Goal: Information Seeking & Learning: Learn about a topic

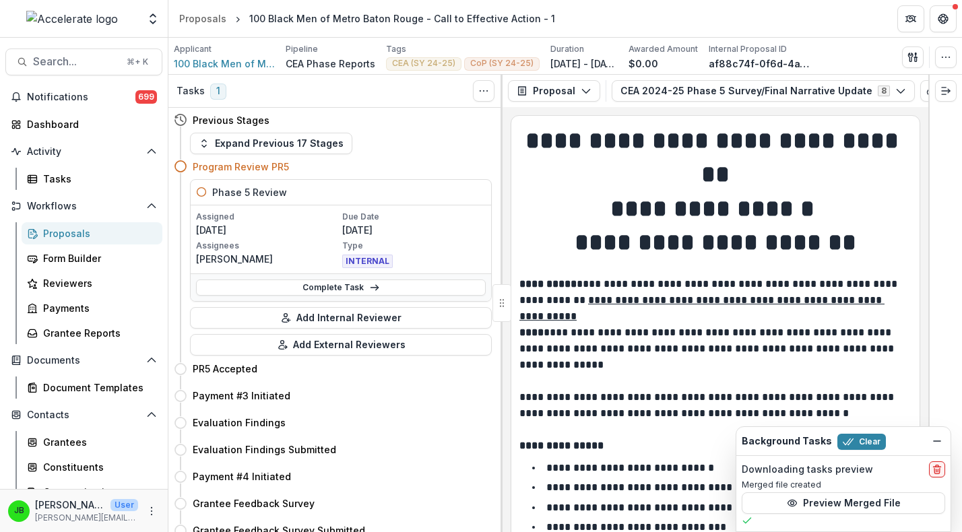
scroll to position [2165, 0]
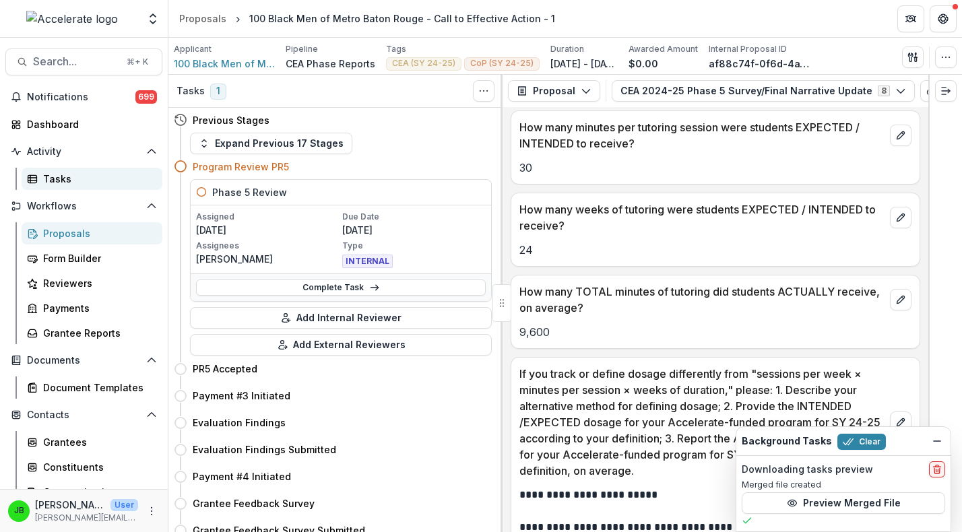
click at [58, 185] on div "Tasks" at bounding box center [97, 179] width 108 height 14
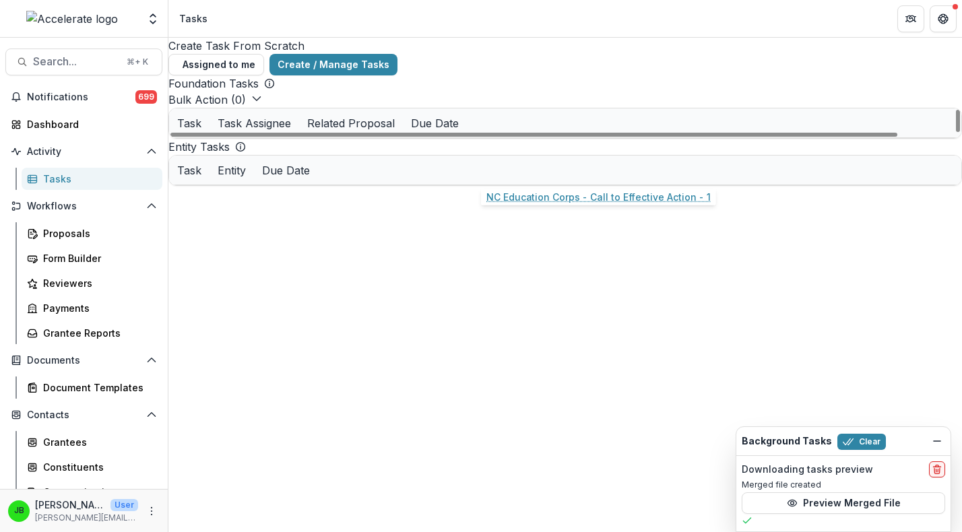
click at [498, 160] on link "NC Education Corps - Call to Effective Action - 1" at bounding box center [552, 153] width 152 height 14
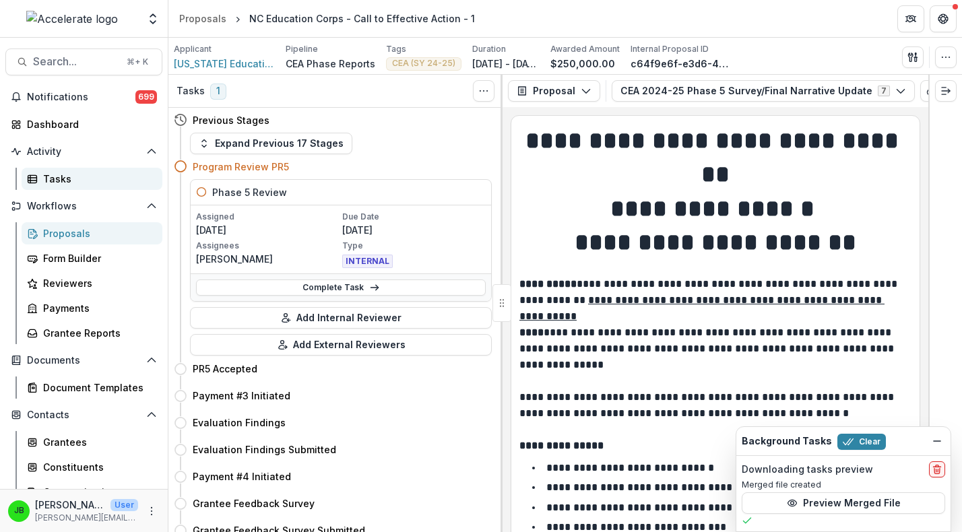
click at [94, 181] on div "Tasks" at bounding box center [97, 179] width 108 height 14
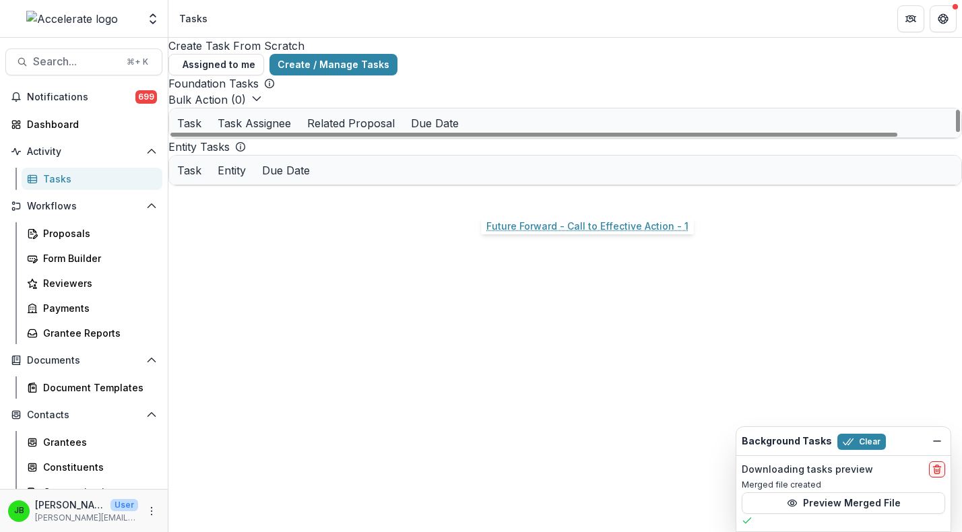
click at [518, 189] on link "Future Forward - Call to Effective Action - 1" at bounding box center [552, 181] width 152 height 14
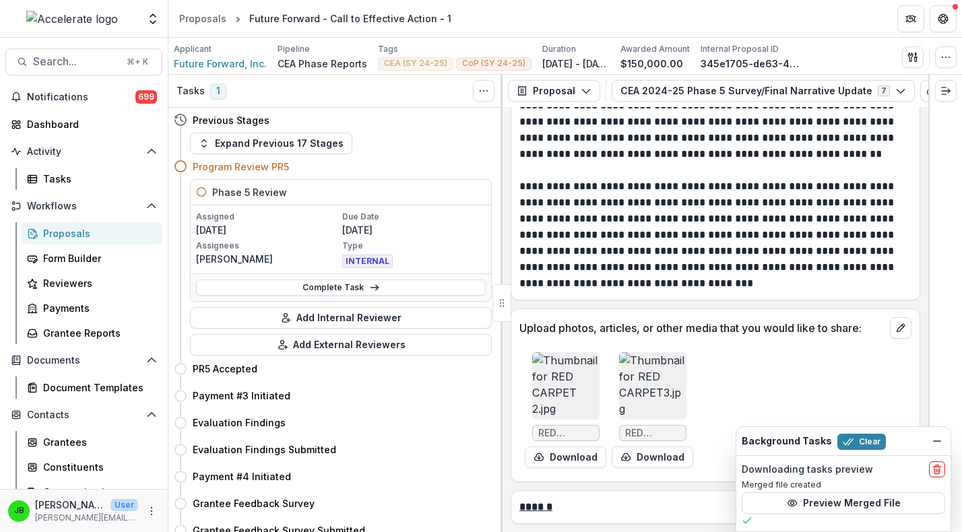
scroll to position [7231, 0]
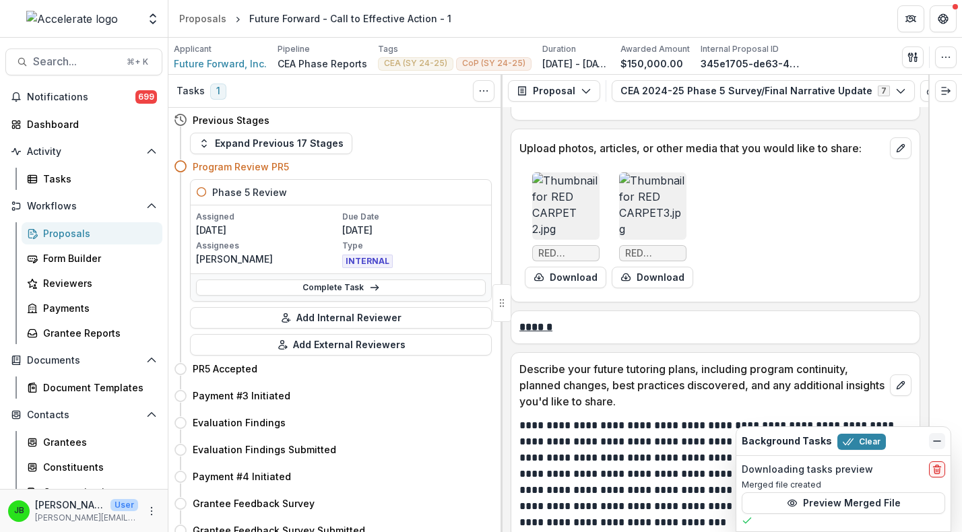
click at [930, 442] on button "Dismiss" at bounding box center [937, 441] width 16 height 16
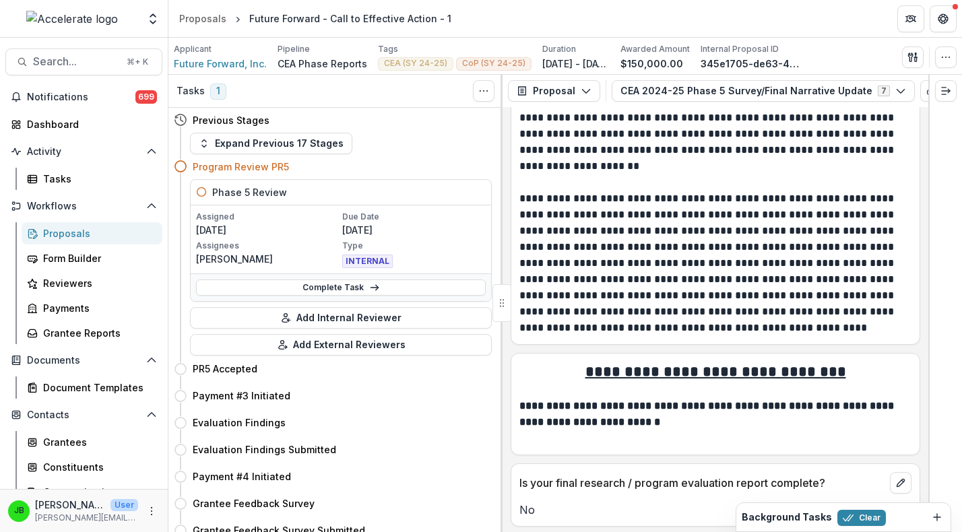
scroll to position [3187, 0]
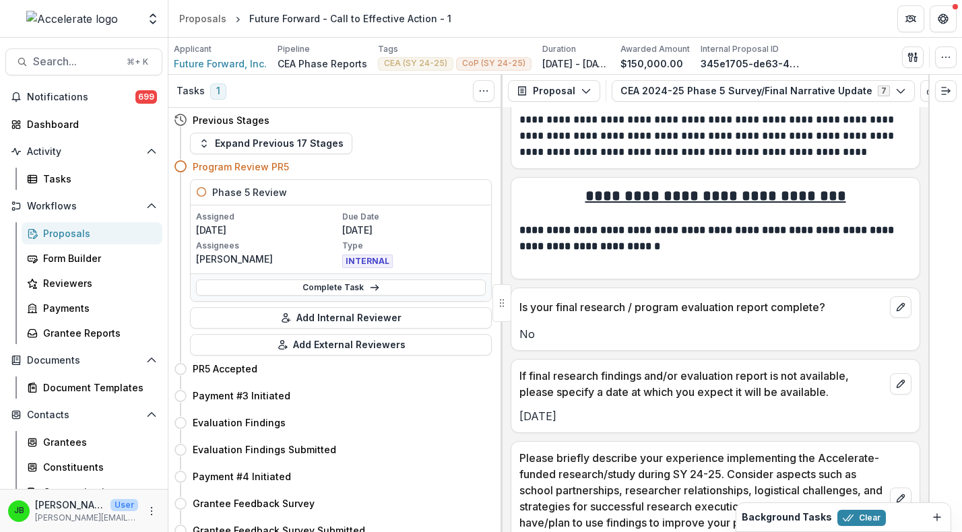
drag, startPoint x: 588, startPoint y: 398, endPoint x: 501, endPoint y: 398, distance: 86.9
click at [501, 398] on div "Tasks 1 Show Cancelled Tasks Previous Stages Expand Previous 17 Stages Program …" at bounding box center [565, 303] width 794 height 457
click at [643, 408] on p "[DATE]" at bounding box center [715, 416] width 392 height 16
drag, startPoint x: 592, startPoint y: 405, endPoint x: 520, endPoint y: 406, distance: 72.1
click at [520, 408] on p "[DATE]" at bounding box center [715, 416] width 392 height 16
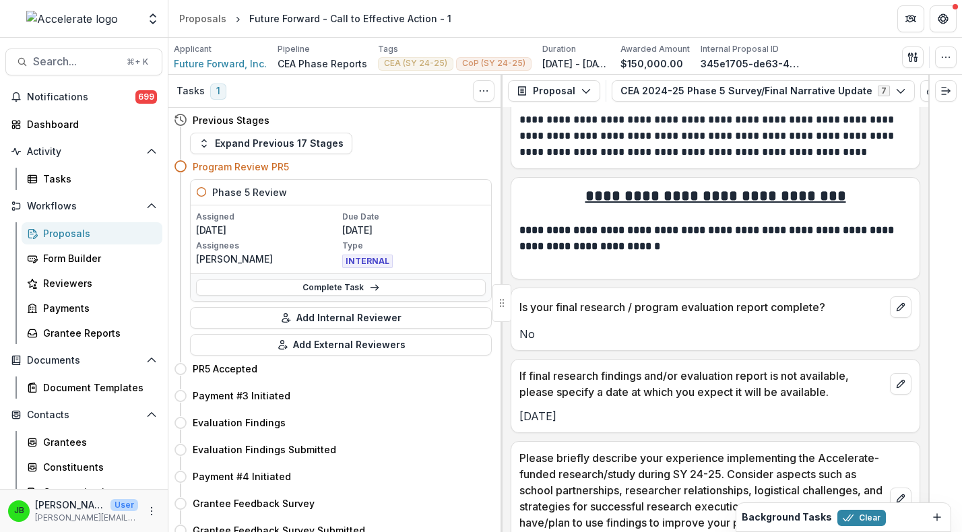
copy p "[DATE]"
click at [63, 180] on div "Tasks" at bounding box center [97, 179] width 108 height 14
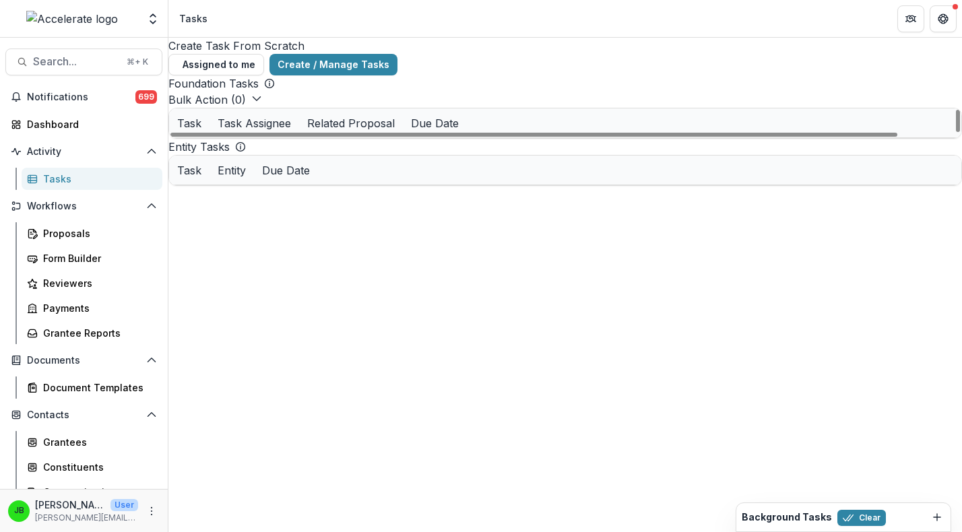
click at [512, 218] on link "Heart Math Tutoring Inc. - 2024 - Call to Effective Action - 1" at bounding box center [552, 210] width 152 height 14
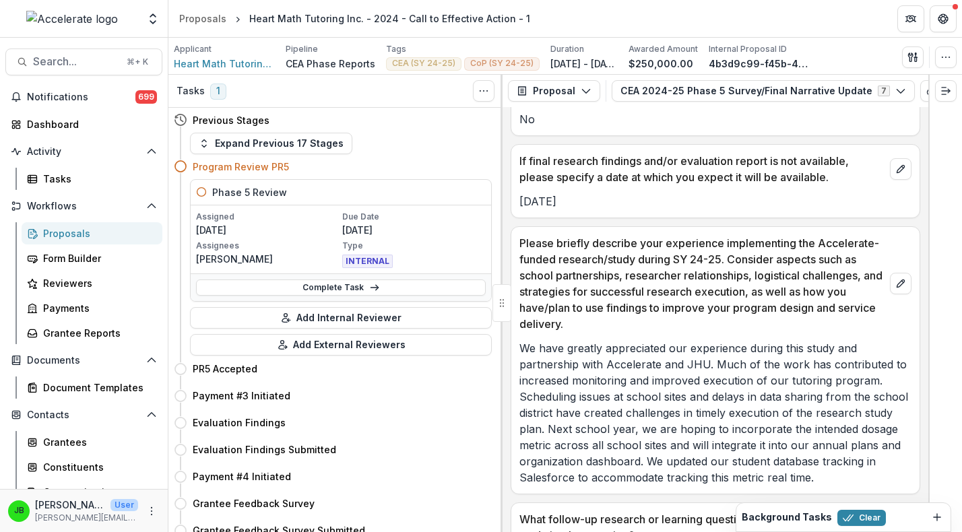
scroll to position [3282, 0]
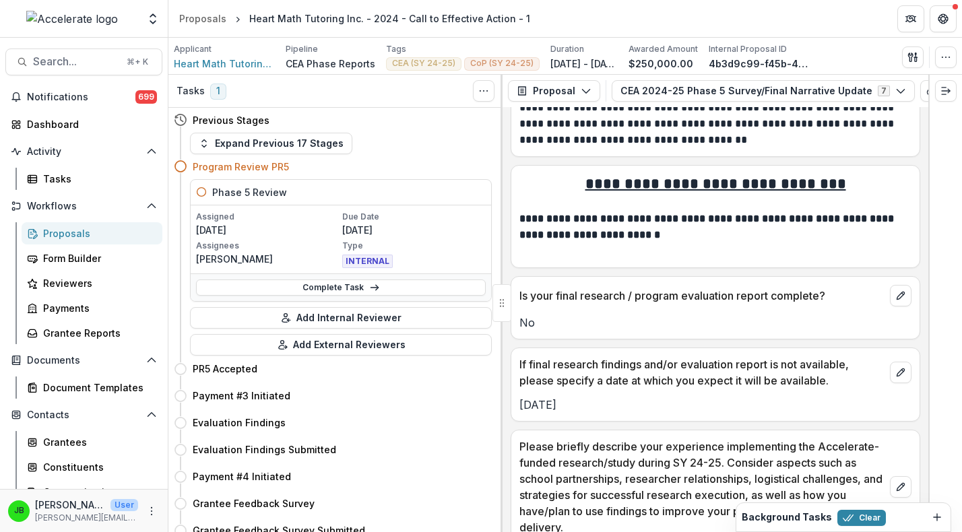
drag, startPoint x: 604, startPoint y: 393, endPoint x: 521, endPoint y: 388, distance: 83.7
click at [521, 397] on p "[DATE]" at bounding box center [715, 405] width 392 height 16
copy p "[DATE]"
click at [59, 173] on div "Tasks" at bounding box center [97, 179] width 108 height 14
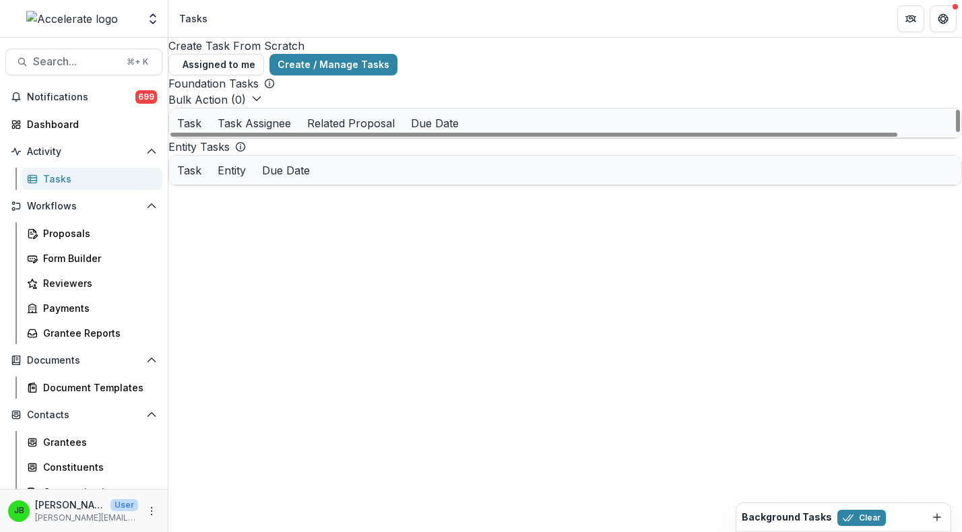
click at [403, 131] on div "Related Proposal" at bounding box center [351, 123] width 104 height 16
click at [506, 174] on input at bounding box center [527, 182] width 108 height 16
type input "*****"
click at [570, 85] on div "Foundation Tasks" at bounding box center [565, 83] width 794 height 16
click at [542, 160] on link "Hamilton County Schools - Call to Effective Action - 1" at bounding box center [552, 153] width 152 height 14
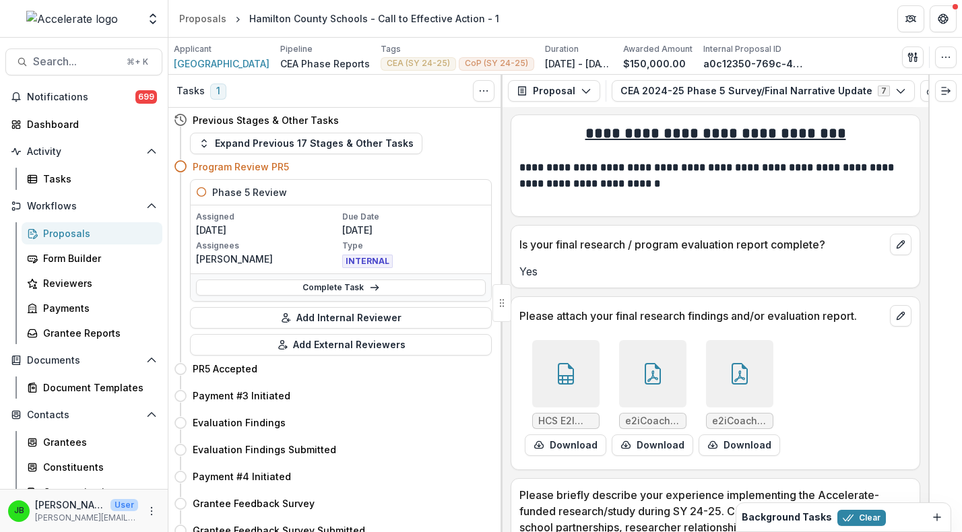
scroll to position [3219, 0]
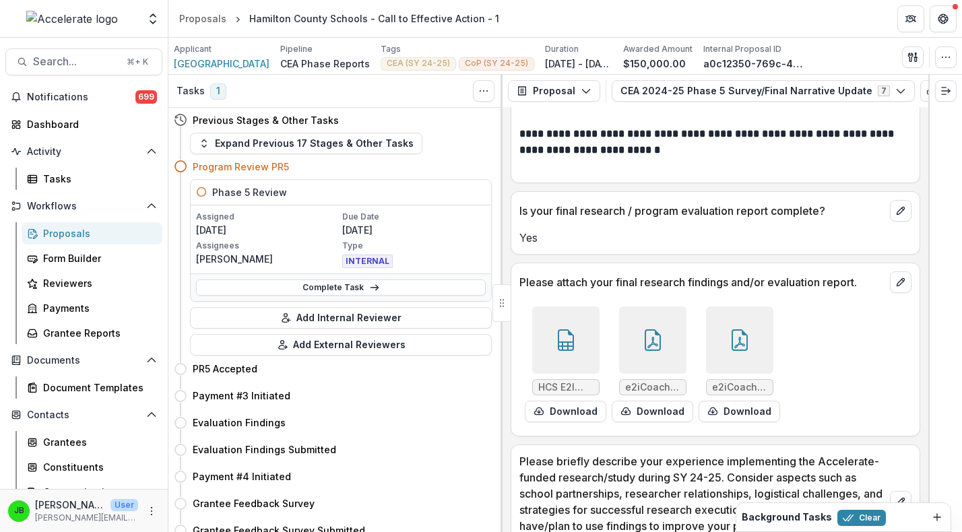
click at [579, 344] on div at bounding box center [565, 340] width 67 height 67
click at [11, 532] on icon "Close" at bounding box center [5, 541] width 11 height 11
click at [679, 379] on span "e2iCoach_percentile report.pdf" at bounding box center [652, 387] width 67 height 16
click at [658, 334] on icon at bounding box center [653, 340] width 22 height 22
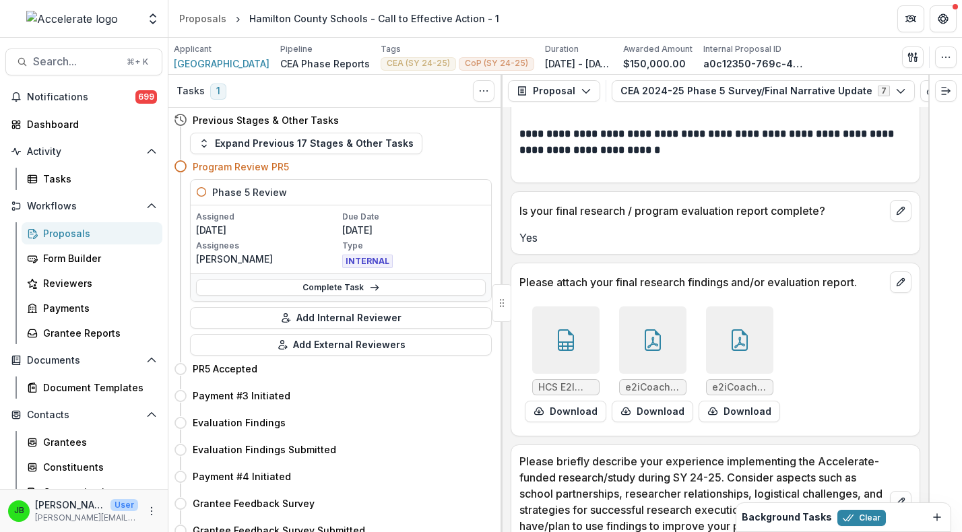
click at [11, 532] on button "Close" at bounding box center [5, 540] width 11 height 16
click at [740, 330] on icon at bounding box center [740, 340] width 16 height 22
click at [11, 532] on icon "Close" at bounding box center [5, 541] width 11 height 11
click at [639, 311] on div at bounding box center [652, 340] width 67 height 67
click at [11, 532] on icon "Close" at bounding box center [5, 541] width 11 height 11
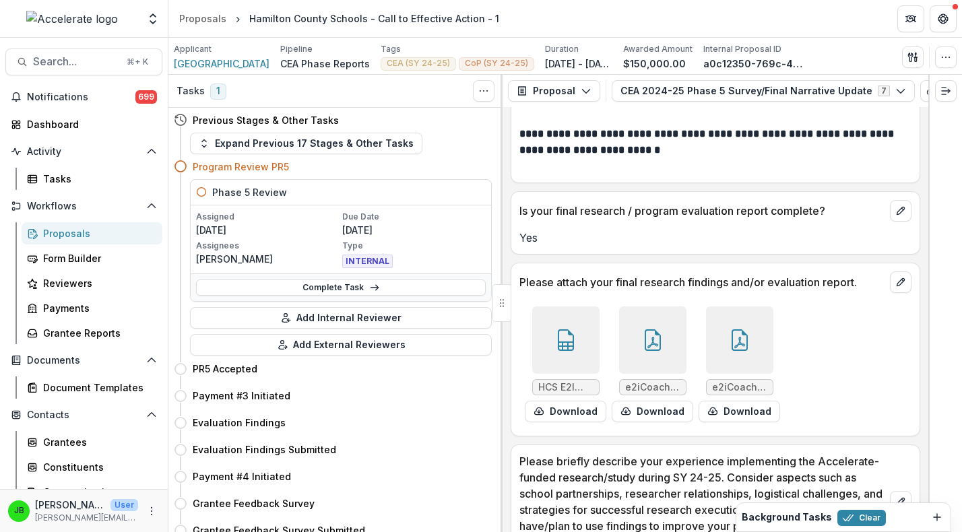
click at [759, 323] on div at bounding box center [739, 340] width 67 height 67
click at [11, 532] on icon "Close" at bounding box center [5, 541] width 11 height 11
click at [585, 319] on div at bounding box center [565, 340] width 67 height 67
click at [11, 532] on button "Close" at bounding box center [5, 540] width 11 height 16
click at [670, 401] on button "Download" at bounding box center [653, 412] width 82 height 22
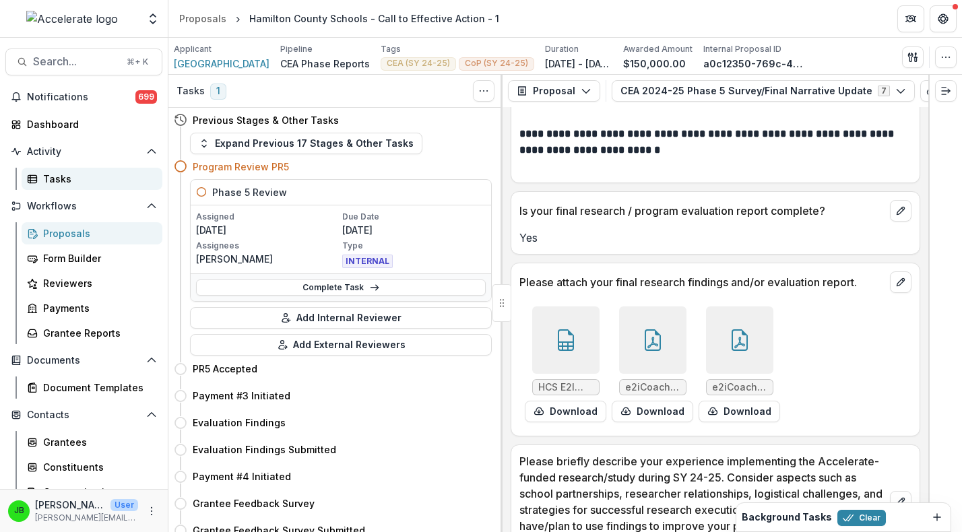
click at [59, 177] on div "Tasks" at bounding box center [97, 179] width 108 height 14
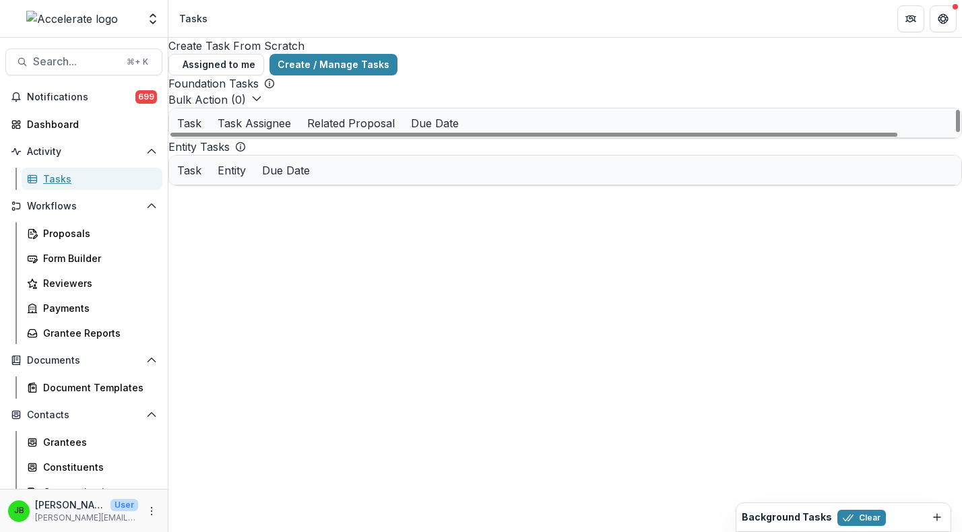
scroll to position [366, 0]
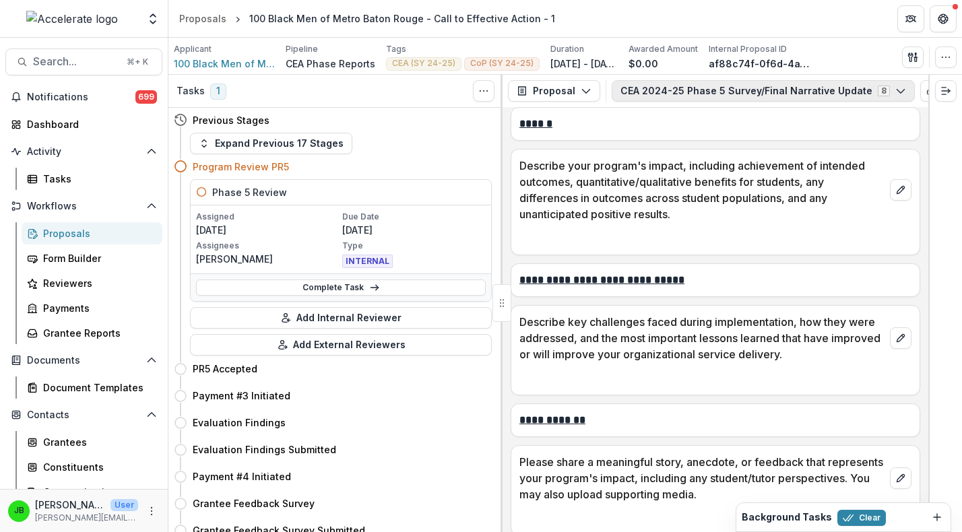
scroll to position [2927, 0]
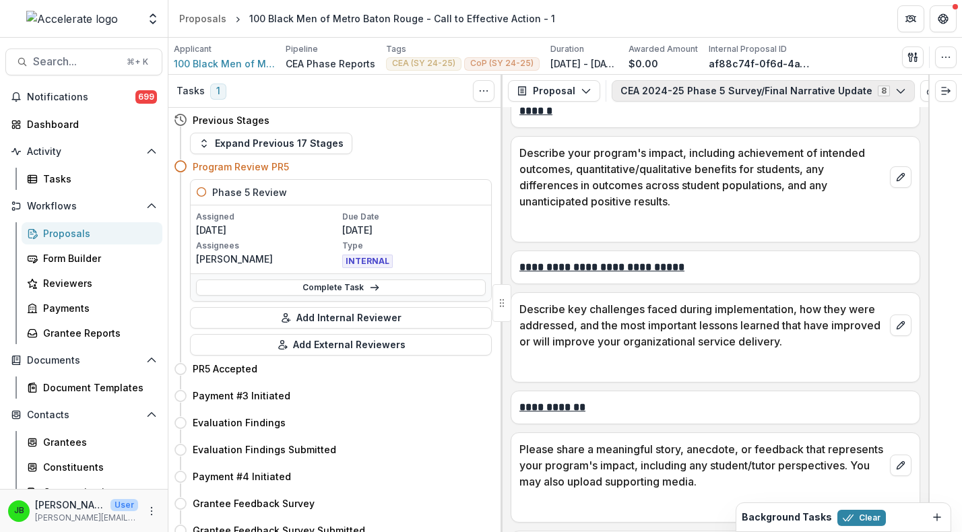
click at [652, 88] on button "CEA 2024-25 Phase 5 Survey/Final Narrative Update 8" at bounding box center [763, 91] width 303 height 22
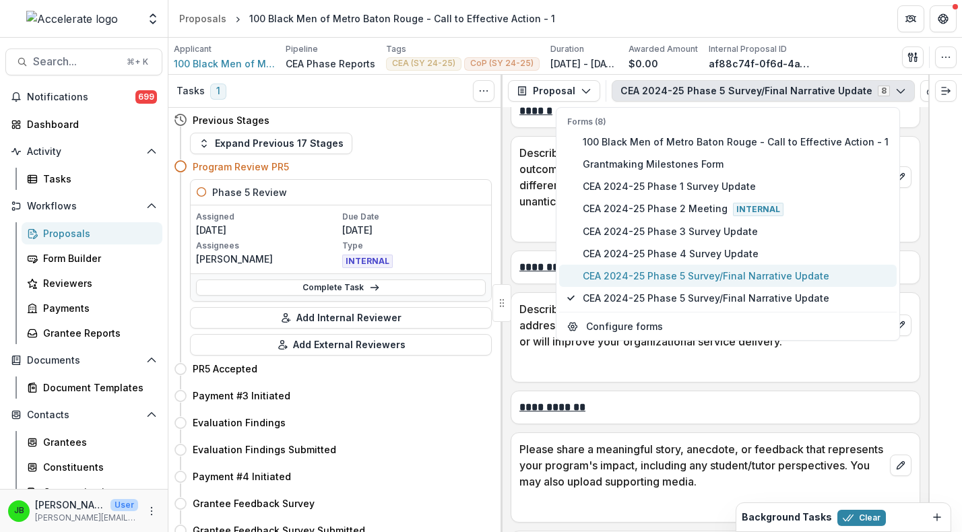
click at [654, 283] on button "CEA 2024-25 Phase 5 Survey/Final Narrative Update" at bounding box center [728, 276] width 338 height 22
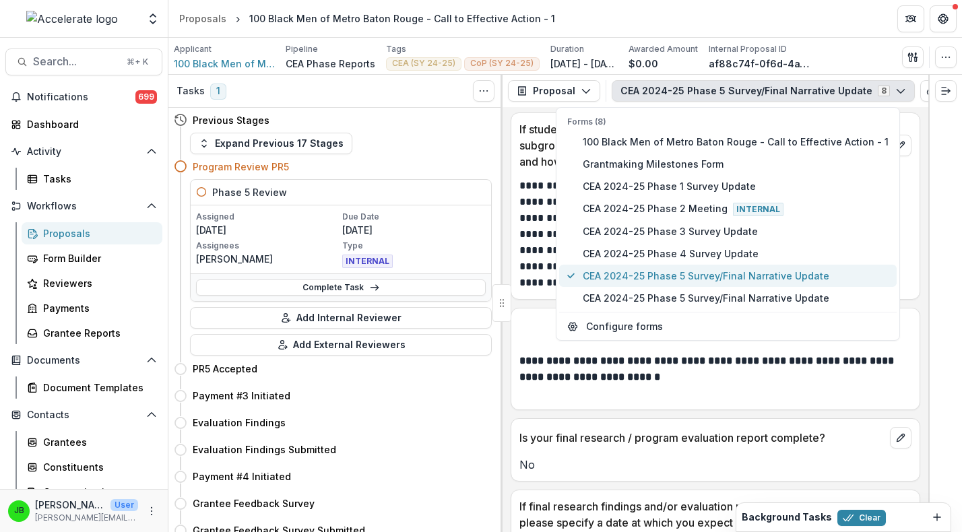
scroll to position [5614, 0]
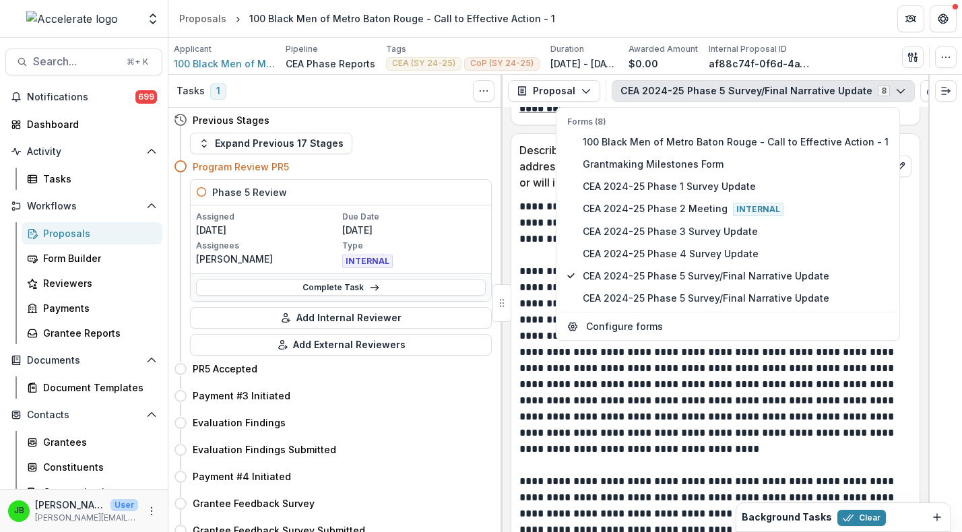
click at [630, 432] on p "**********" at bounding box center [713, 360] width 388 height 194
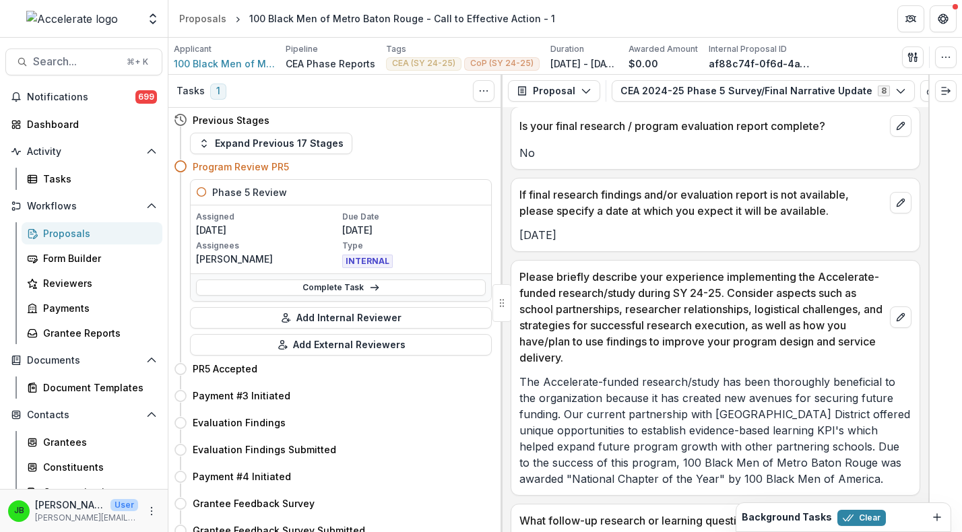
scroll to position [3217, 0]
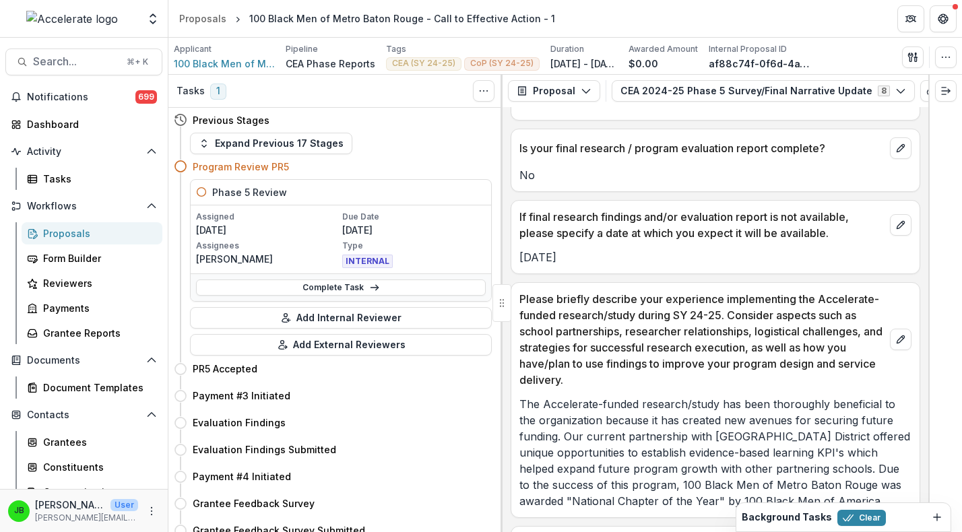
drag, startPoint x: 588, startPoint y: 247, endPoint x: 520, endPoint y: 247, distance: 68.0
click at [520, 249] on p "[DATE]" at bounding box center [715, 257] width 392 height 16
copy p "[DATE]"
click at [59, 181] on div "Tasks" at bounding box center [97, 179] width 108 height 14
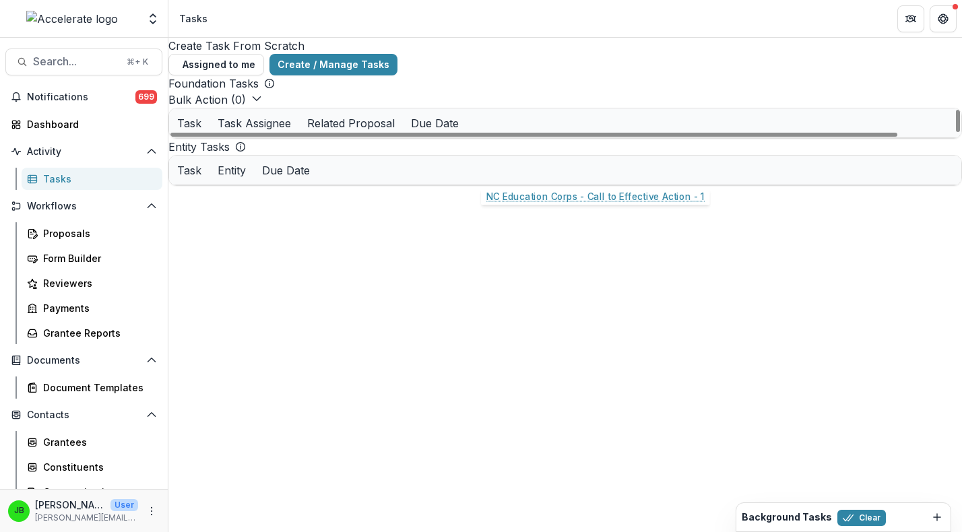
click at [403, 137] on div "Related Proposal" at bounding box center [351, 122] width 104 height 29
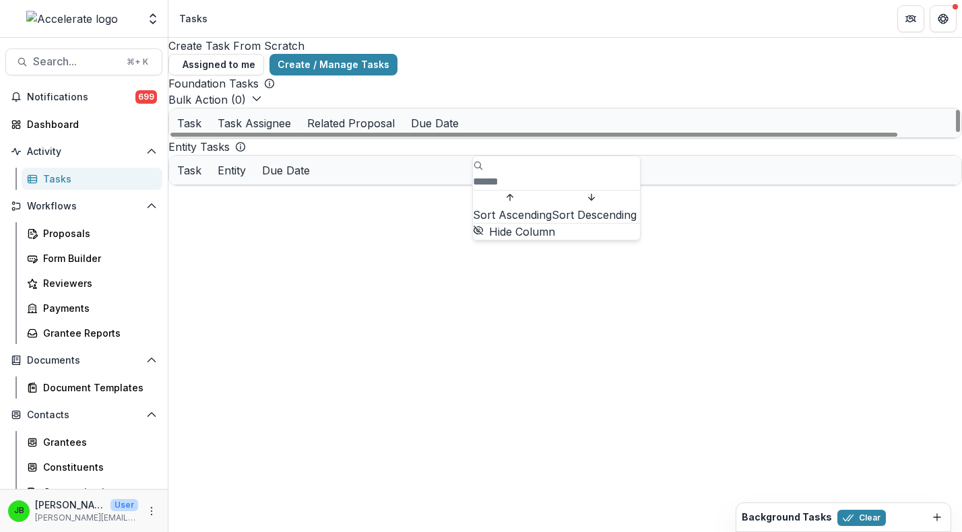
click at [517, 174] on input at bounding box center [527, 182] width 108 height 16
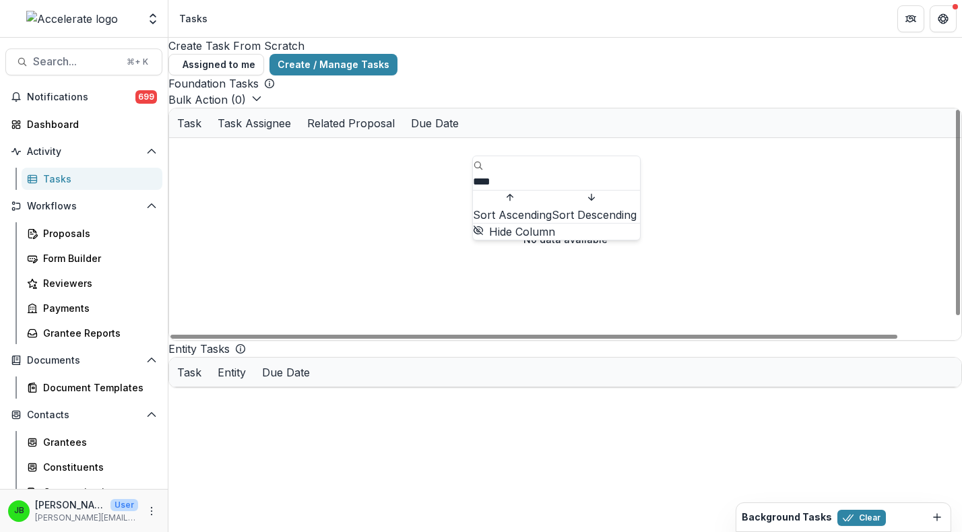
type input "****"
click at [552, 75] on div "Foundation Tasks" at bounding box center [565, 83] width 794 height 16
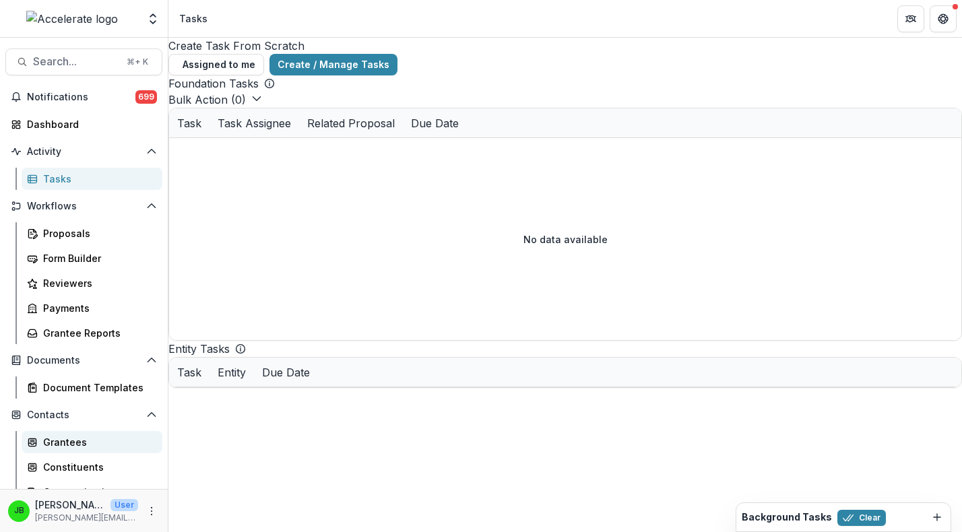
click at [52, 445] on div "Grantees" at bounding box center [97, 442] width 108 height 14
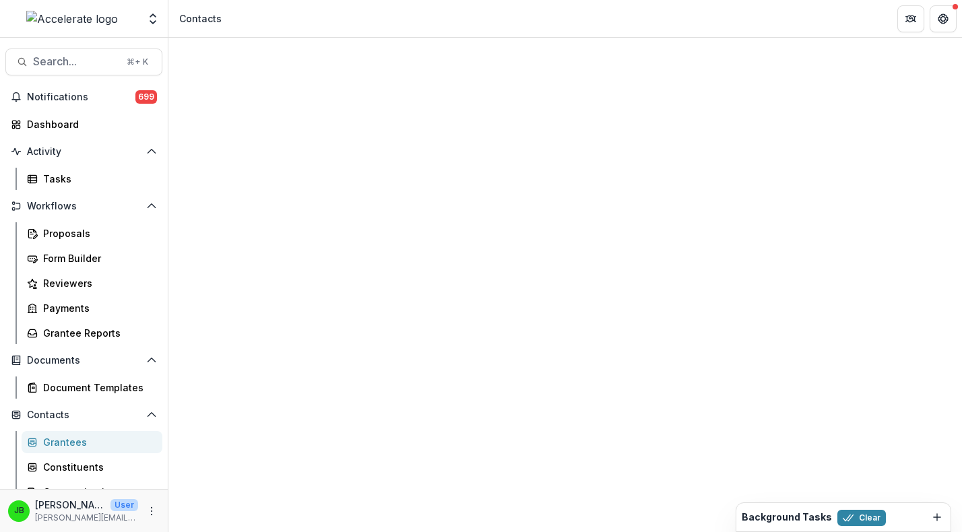
click at [241, 197] on input at bounding box center [258, 205] width 108 height 16
type input "*****"
click at [354, 8] on header "Contacts" at bounding box center [565, 18] width 794 height 37
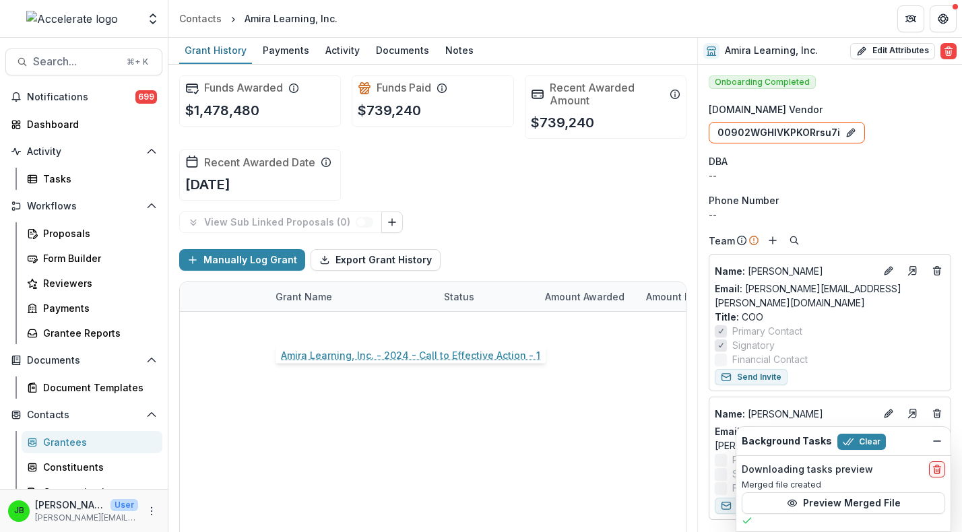
click at [341, 327] on link "Amira Learning, Inc. - 2024 - Call to Effective Action - 1" at bounding box center [352, 326] width 152 height 14
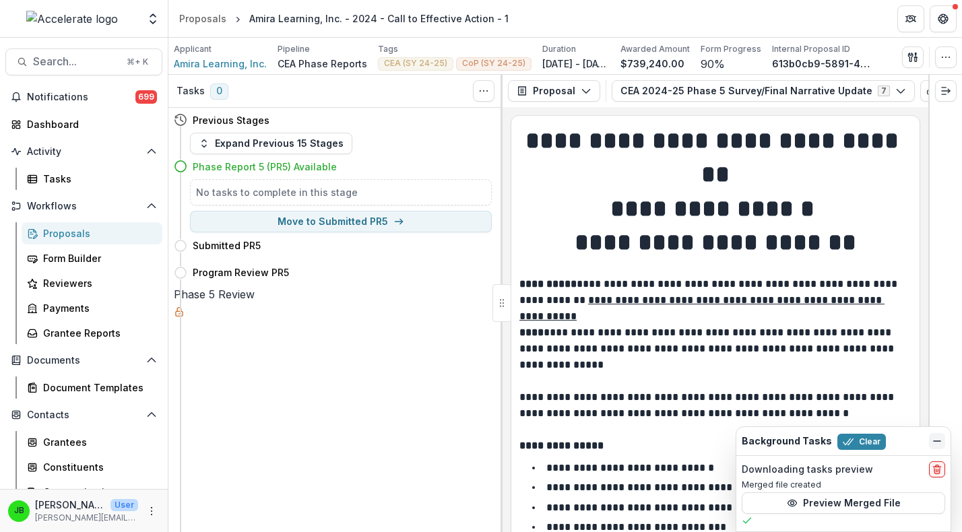
click at [941, 437] on icon "Dismiss" at bounding box center [937, 441] width 11 height 11
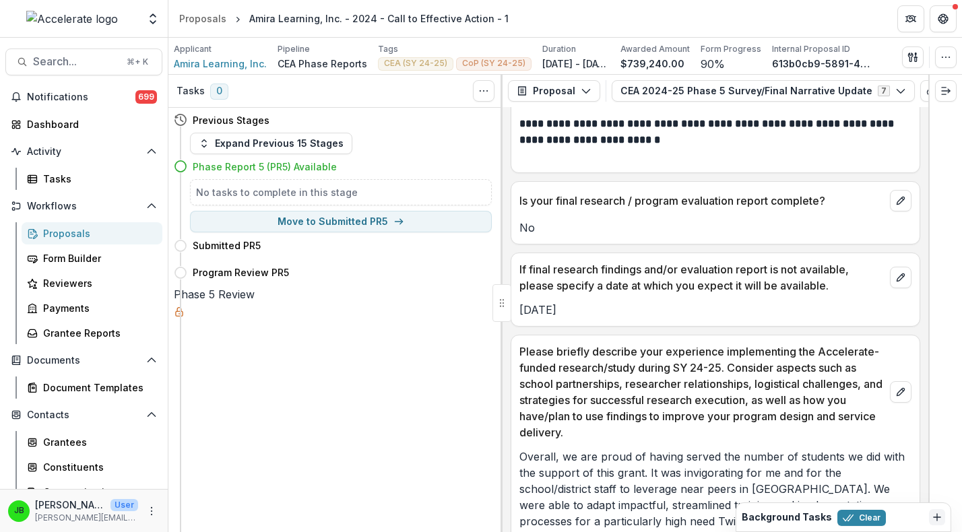
scroll to position [3528, 0]
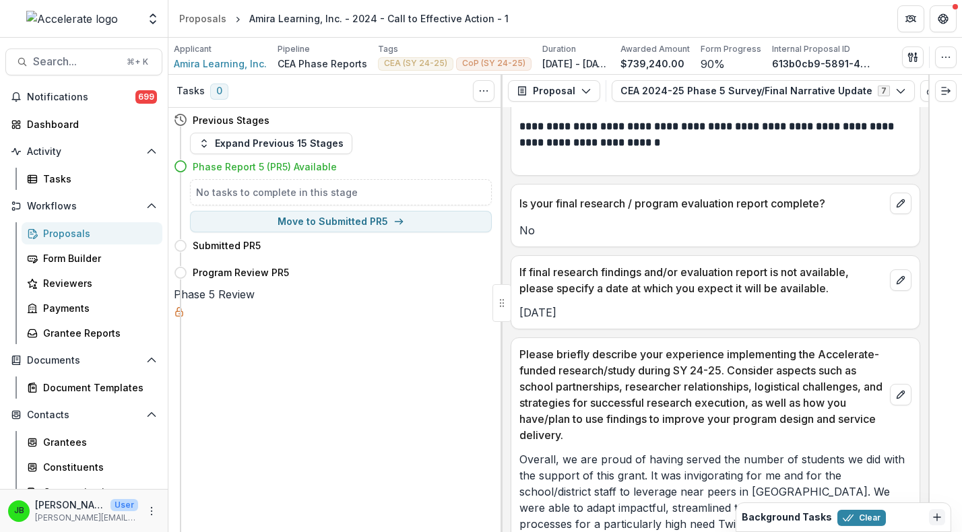
drag, startPoint x: 600, startPoint y: 296, endPoint x: 520, endPoint y: 296, distance: 79.5
click at [520, 305] on p "[DATE]" at bounding box center [715, 313] width 392 height 16
copy p "[DATE]"
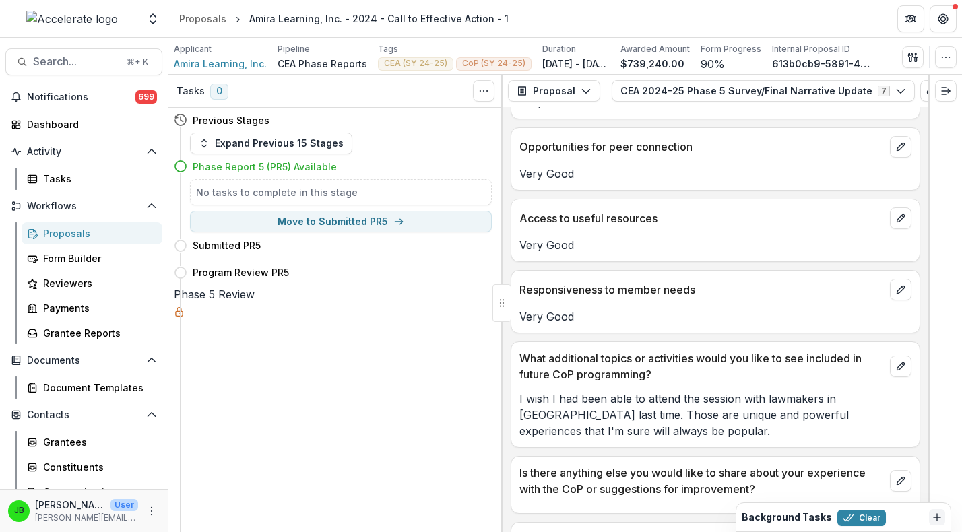
scroll to position [10089, 0]
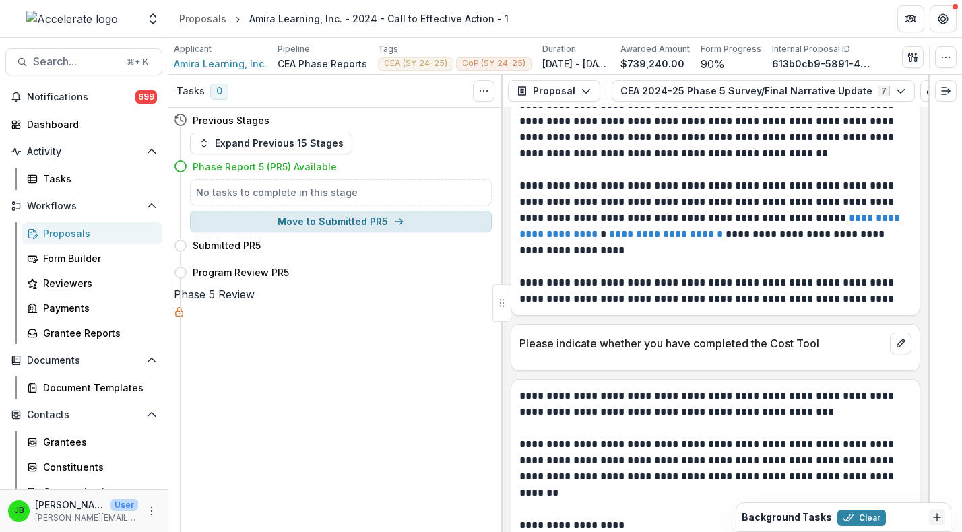
click at [474, 218] on button "Move to Submitted PR5" at bounding box center [341, 222] width 302 height 22
select select "**********"
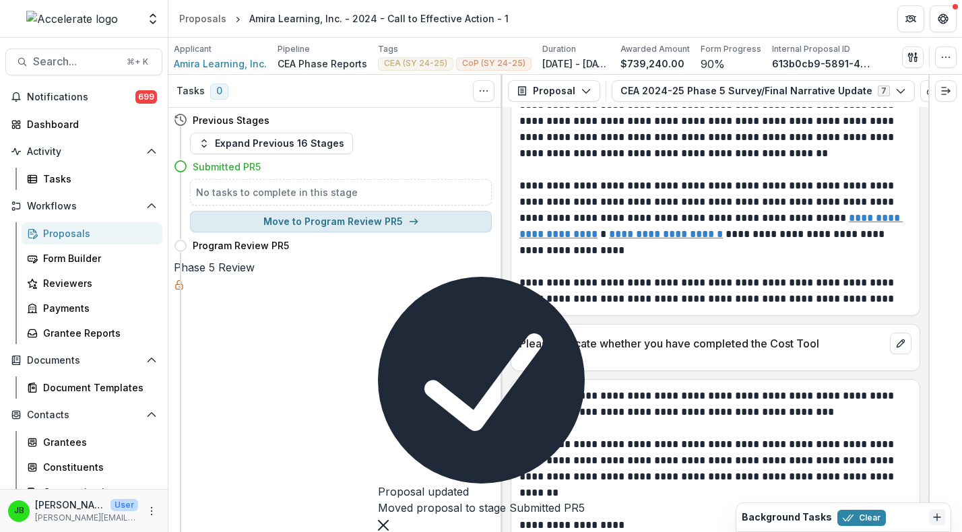
click at [387, 222] on button "Move to Program Review PR5" at bounding box center [341, 222] width 302 height 22
select select "**********"
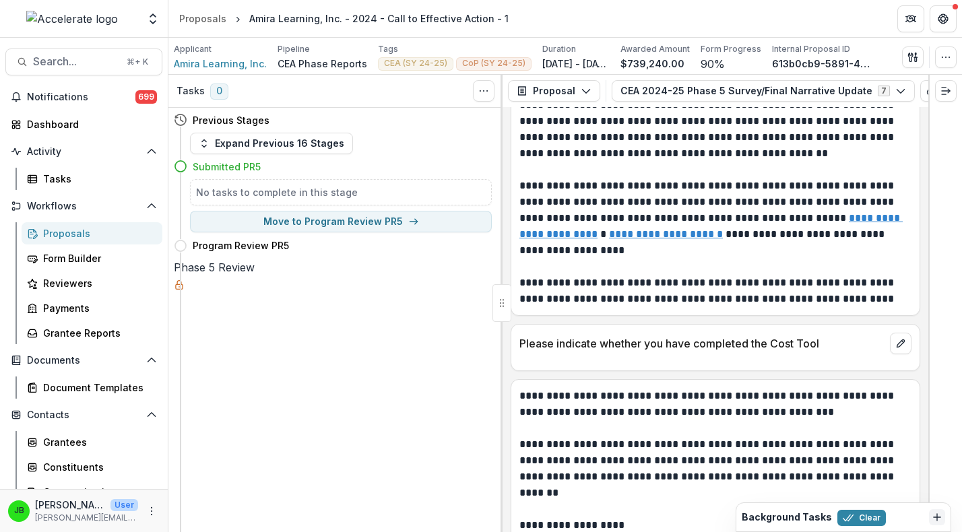
type input "**********"
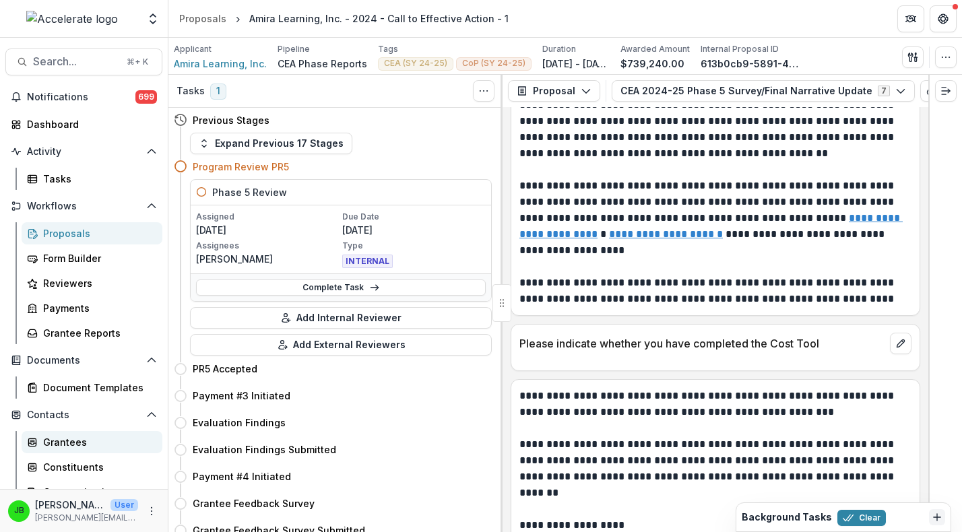
click at [64, 439] on div "Grantees" at bounding box center [97, 442] width 108 height 14
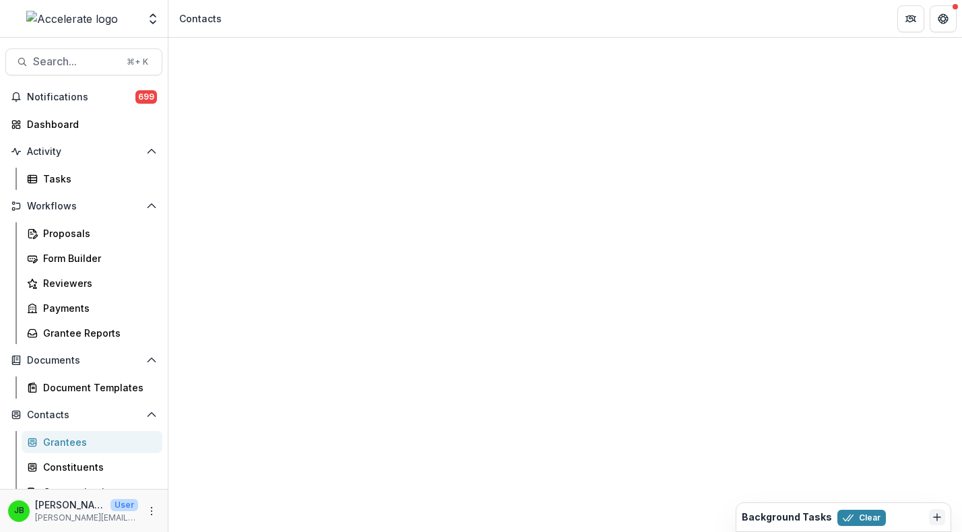
drag, startPoint x: 236, startPoint y: 198, endPoint x: 210, endPoint y: 198, distance: 26.3
click at [210, 198] on input "*****" at bounding box center [258, 205] width 108 height 16
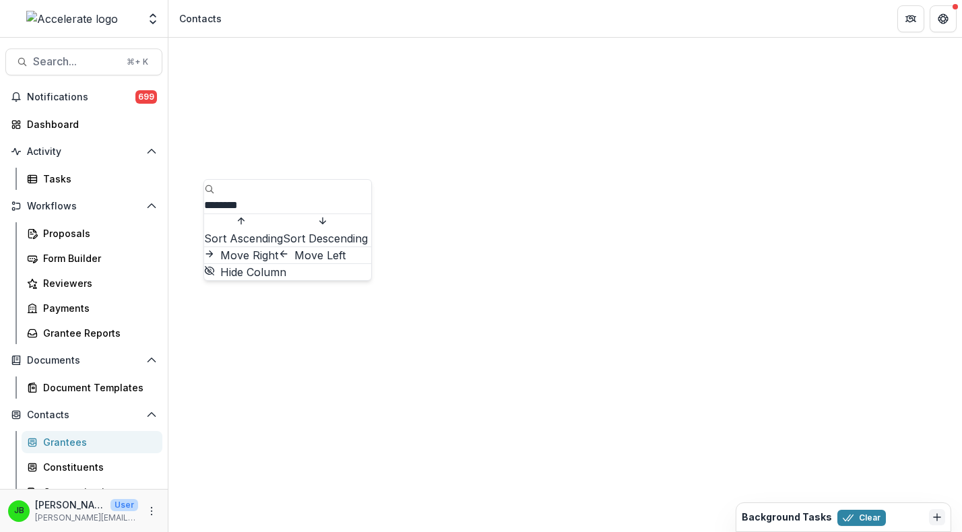
type input "********"
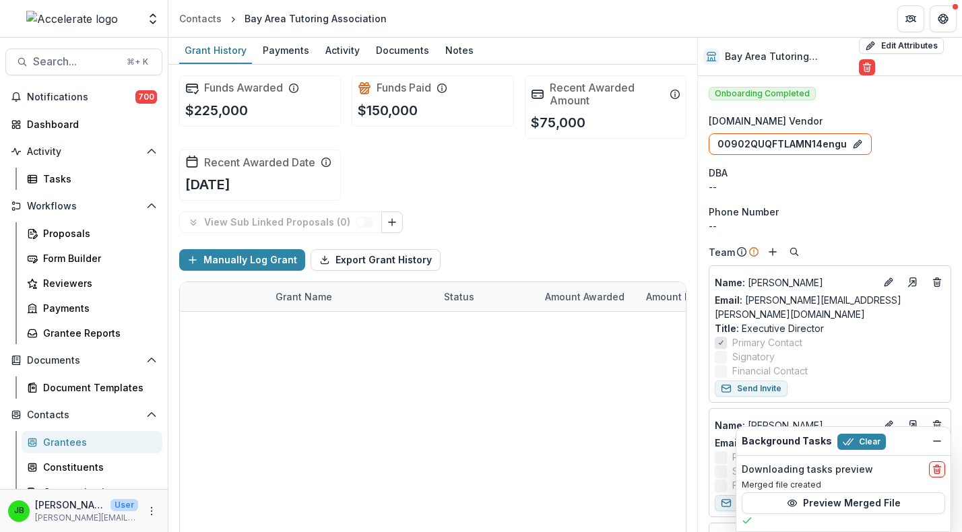
click at [396, 353] on link "Bay Area Tutoring Association - 2024 - Call to Effective Action" at bounding box center [352, 355] width 152 height 14
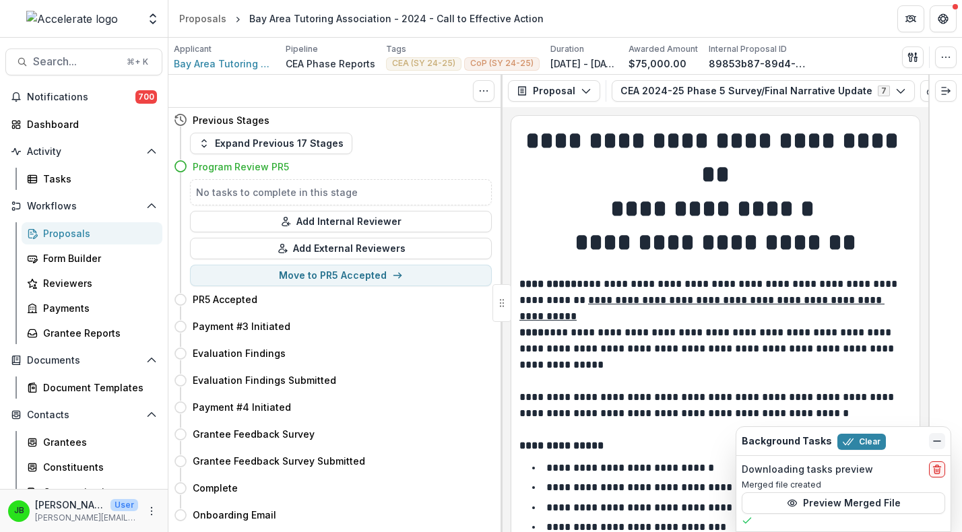
click at [938, 440] on icon "Dismiss" at bounding box center [937, 441] width 11 height 11
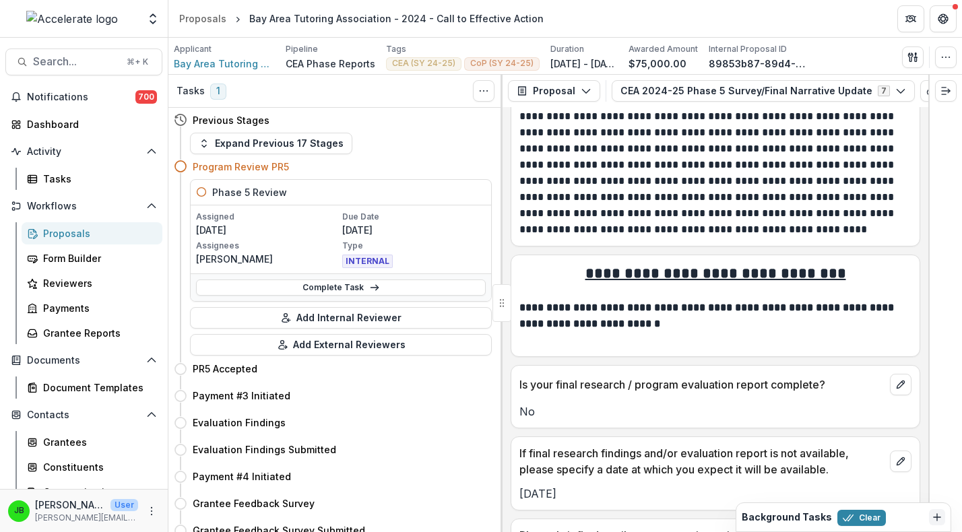
scroll to position [3040, 0]
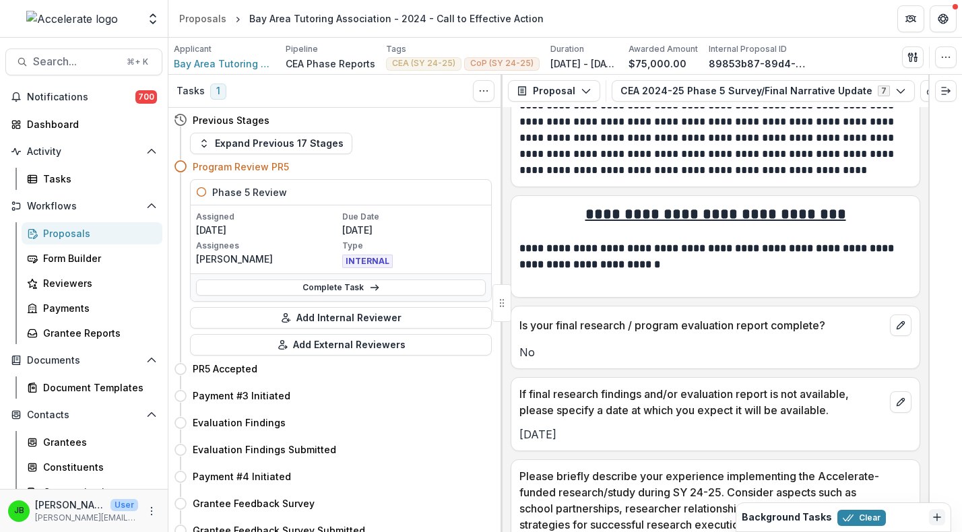
drag, startPoint x: 600, startPoint y: 418, endPoint x: 515, endPoint y: 418, distance: 85.6
click at [515, 426] on div "[DATE]" at bounding box center [715, 434] width 408 height 16
copy p "[DATE]"
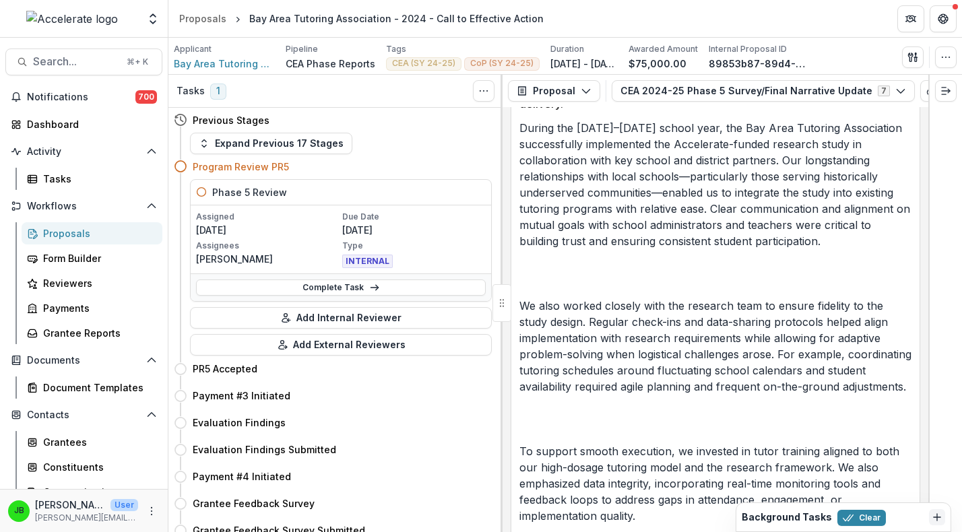
scroll to position [3297, 0]
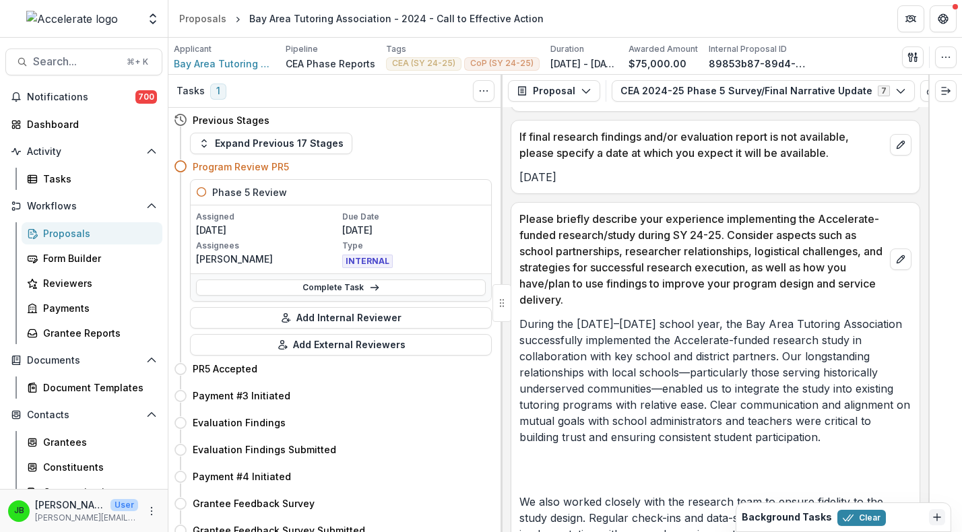
copy p "[DATE]"
click at [48, 436] on div "Grantees" at bounding box center [97, 442] width 108 height 14
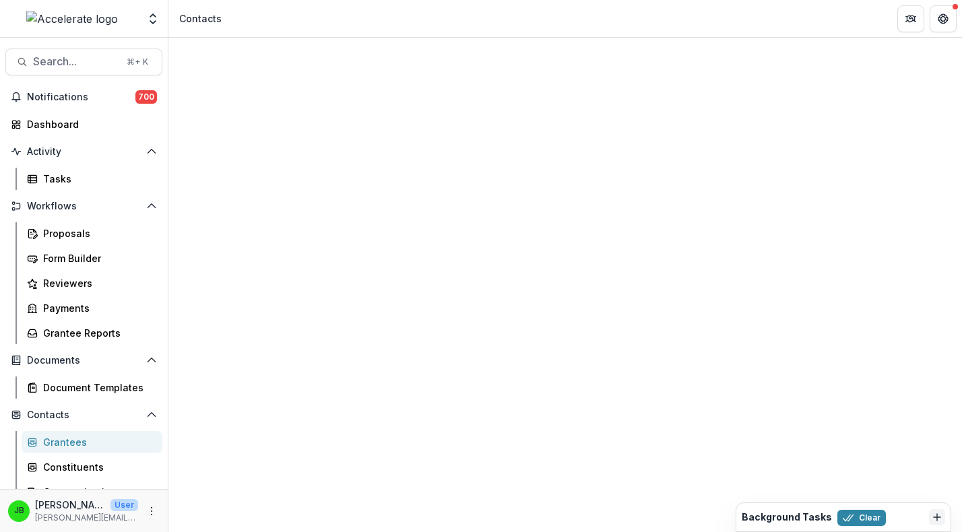
click at [250, 197] on input at bounding box center [258, 205] width 108 height 16
type input "*****"
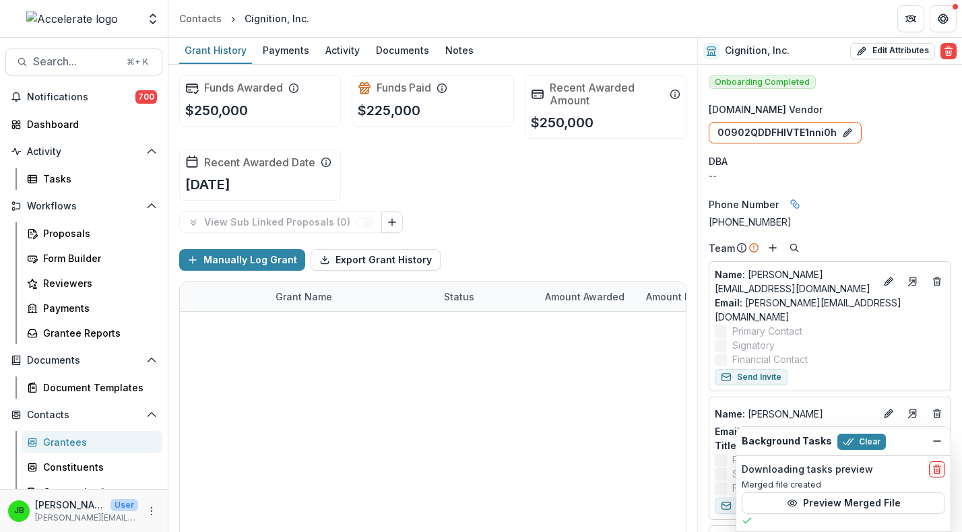
click at [388, 382] on link "Cignition - Call to Effective Action - 1" at bounding box center [352, 384] width 152 height 14
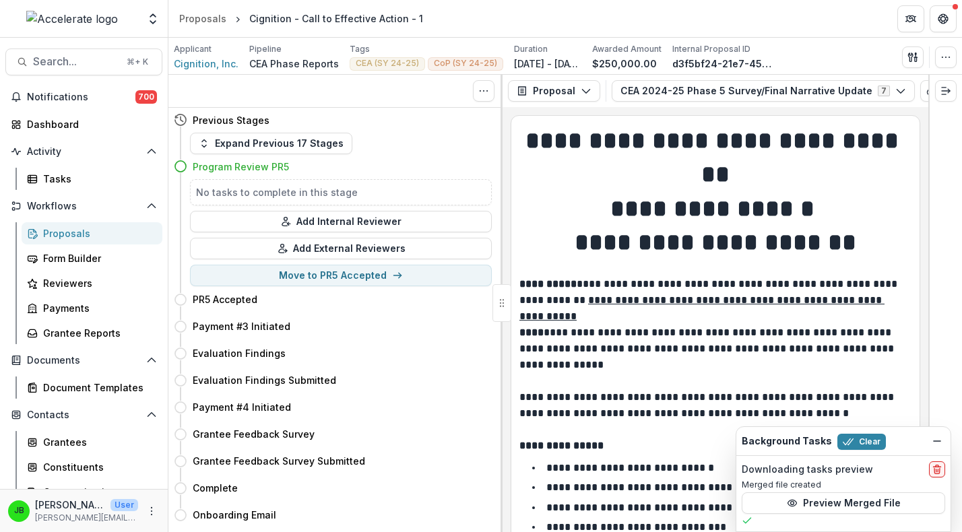
click at [933, 438] on icon "Dismiss" at bounding box center [937, 441] width 11 height 11
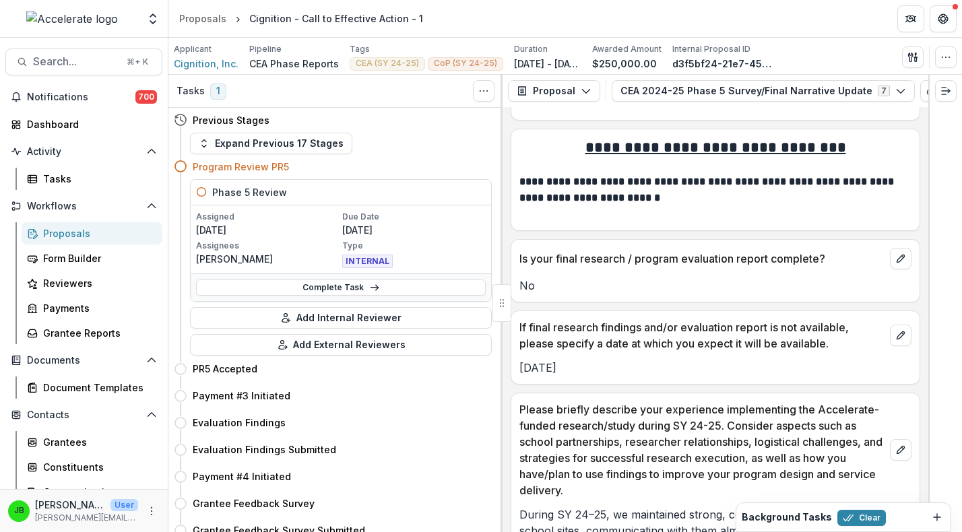
scroll to position [3024, 0]
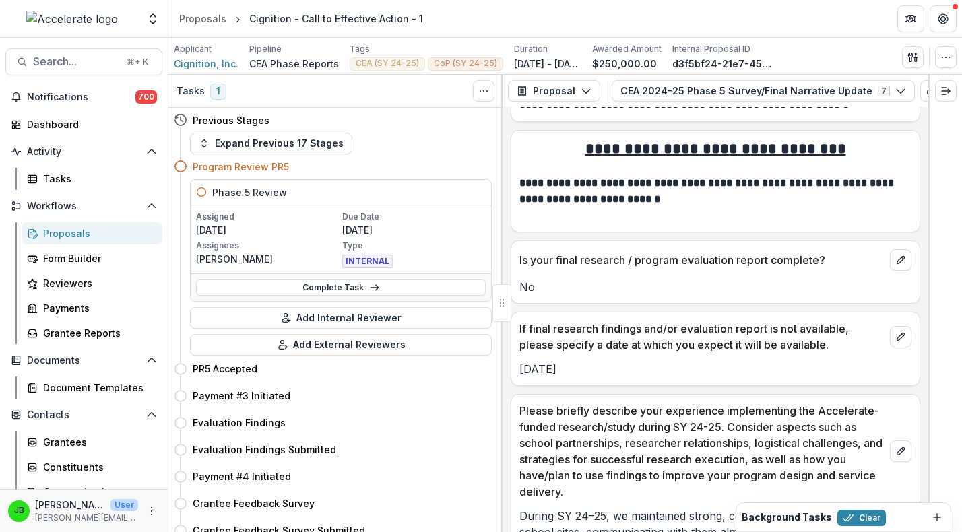
drag, startPoint x: 589, startPoint y: 352, endPoint x: 507, endPoint y: 352, distance: 82.2
click at [507, 352] on div "**********" at bounding box center [716, 319] width 426 height 425
copy p "[DATE]"
click at [78, 437] on div "Grantees" at bounding box center [97, 442] width 108 height 14
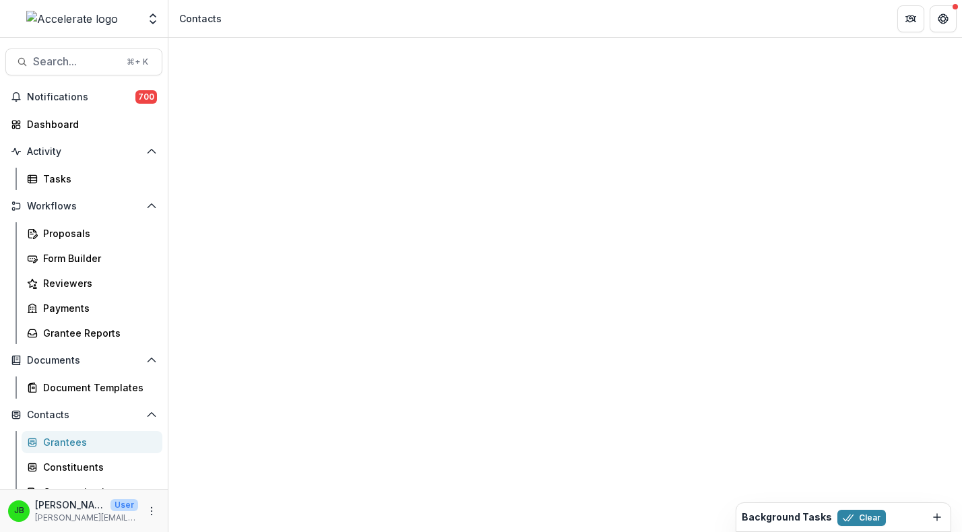
click at [228, 197] on input "*****" at bounding box center [258, 205] width 108 height 16
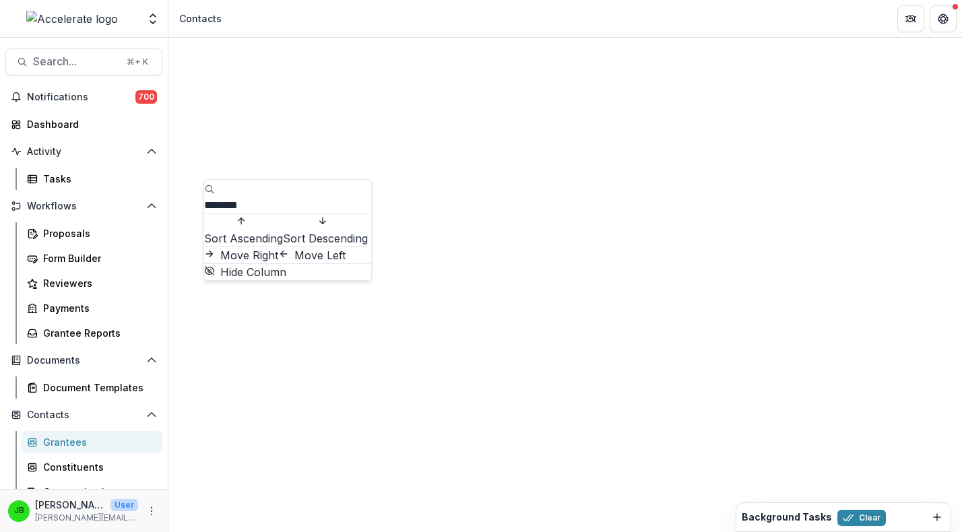
type input "********"
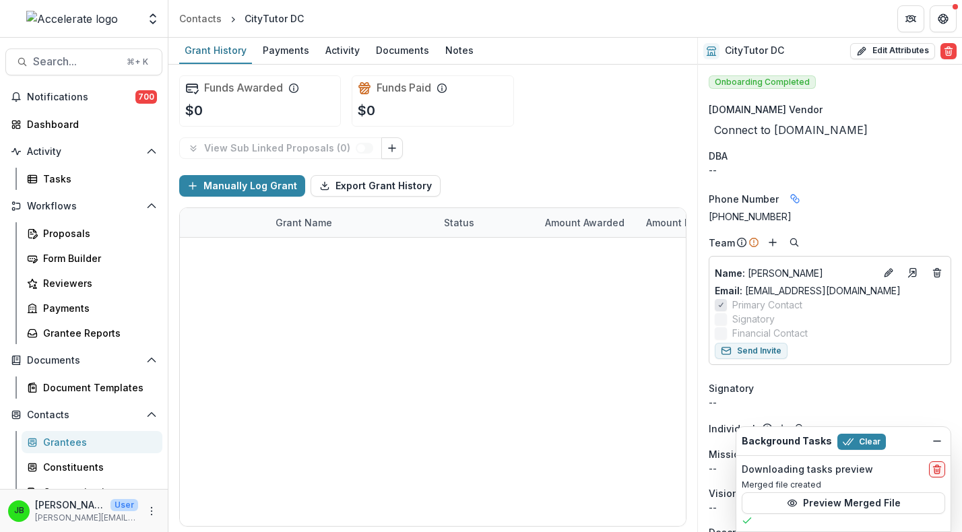
click at [63, 441] on div "Grantees" at bounding box center [97, 442] width 108 height 14
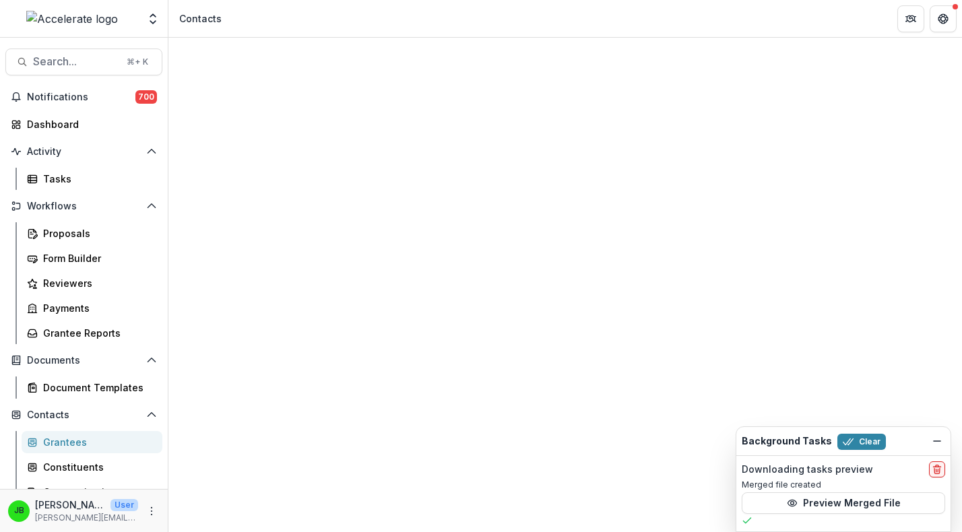
click at [238, 197] on input at bounding box center [258, 205] width 108 height 16
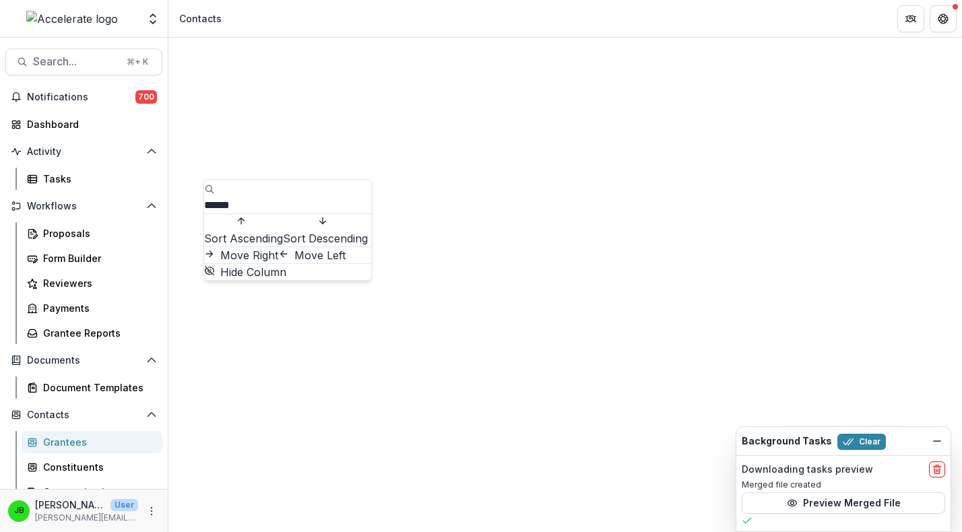
type input "******"
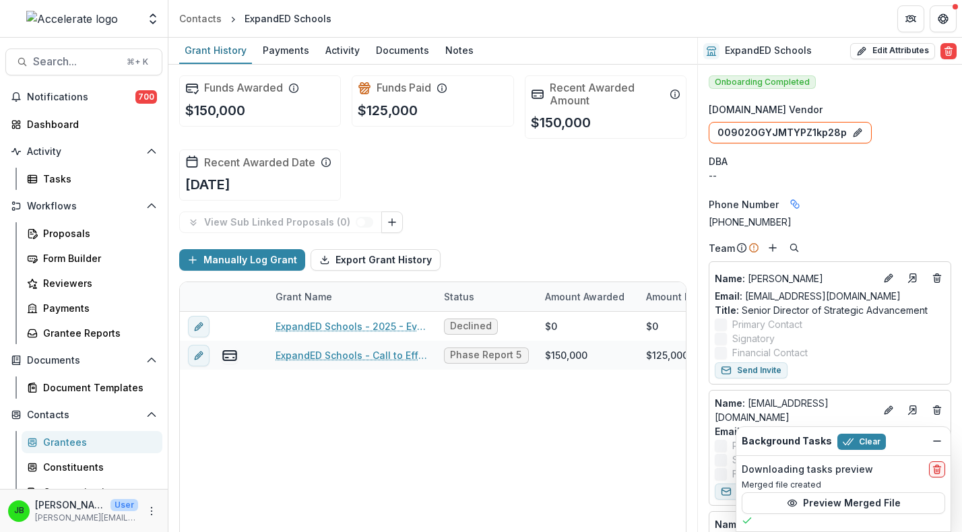
click at [75, 443] on div "Grantees" at bounding box center [97, 442] width 108 height 14
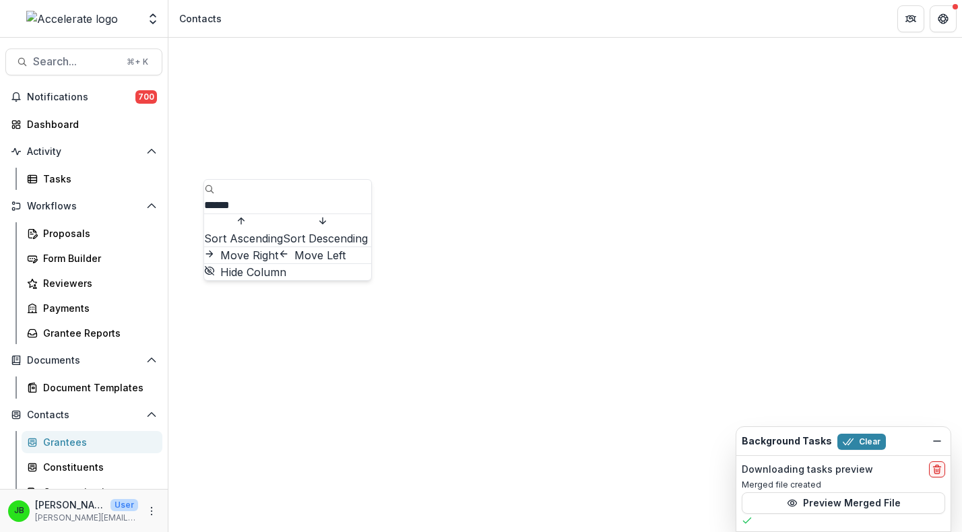
click at [270, 197] on input "******" at bounding box center [258, 205] width 108 height 16
type input "******"
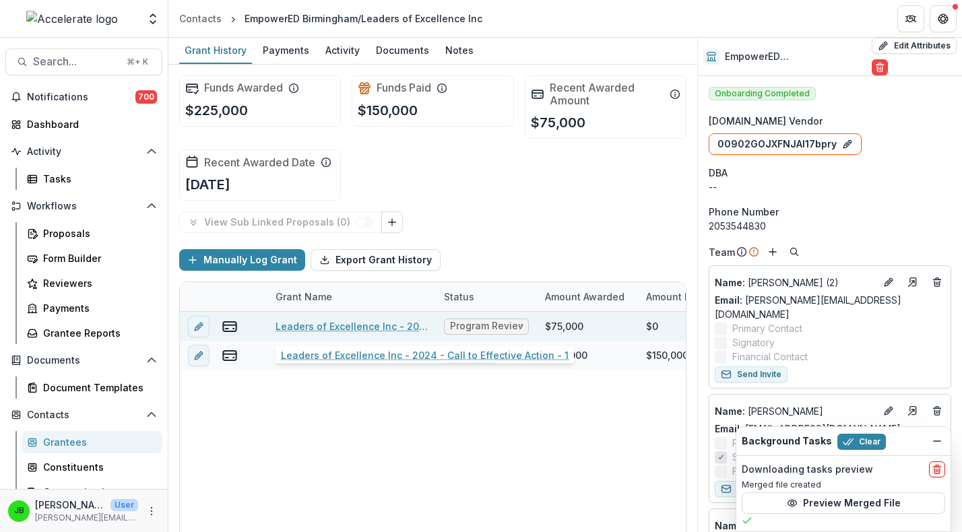
click at [366, 317] on div "Leaders of Excellence Inc - 2024 - Call to Effective Action - 1" at bounding box center [352, 326] width 152 height 29
click at [368, 325] on link "Leaders of Excellence Inc - 2024 - Call to Effective Action - 1" at bounding box center [352, 326] width 152 height 14
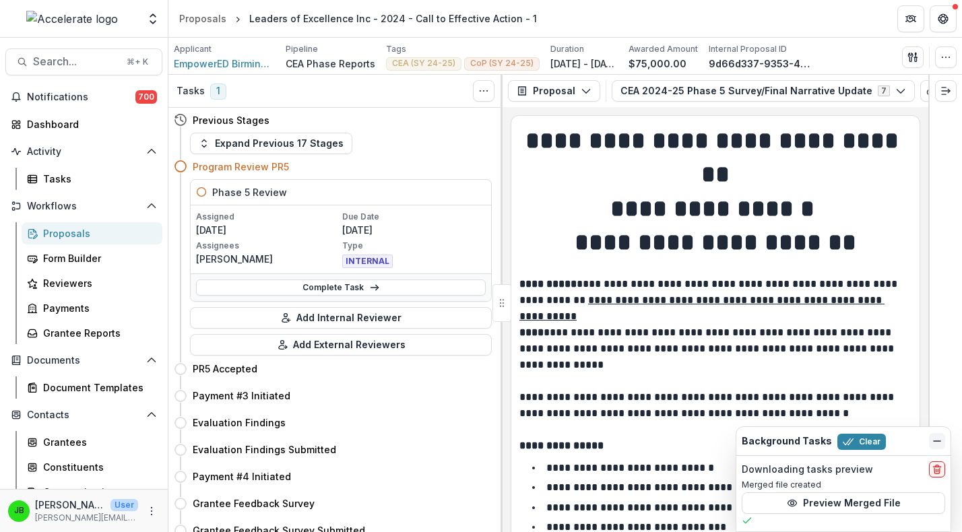
click at [940, 443] on icon "Dismiss" at bounding box center [937, 441] width 11 height 11
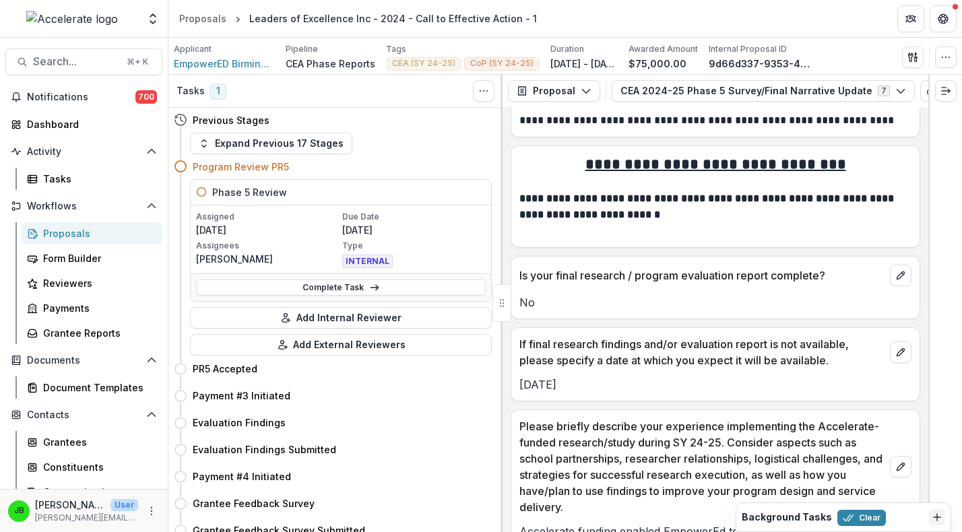
scroll to position [3241, 0]
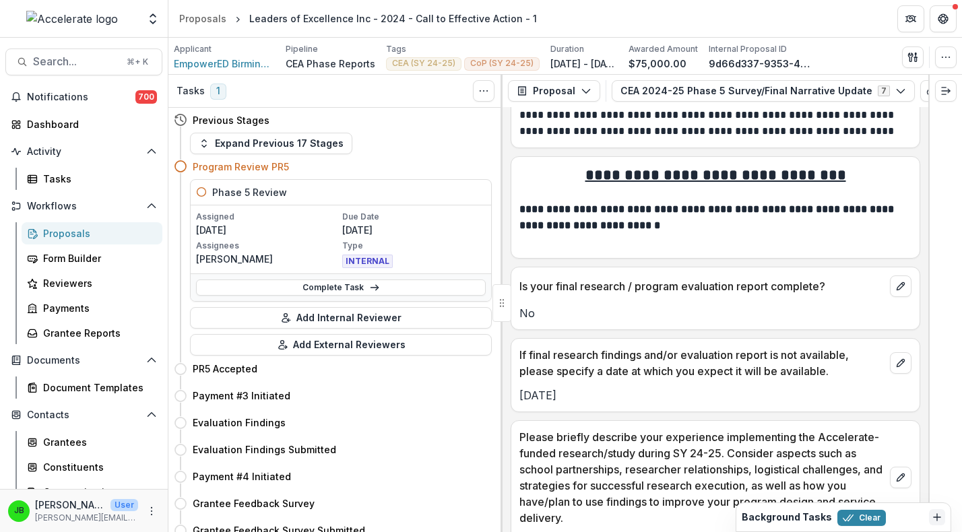
drag, startPoint x: 605, startPoint y: 382, endPoint x: 517, endPoint y: 382, distance: 87.6
click at [517, 387] on div "[DATE]" at bounding box center [715, 395] width 408 height 16
copy p "[DATE]"
click at [71, 446] on div "Grantees" at bounding box center [97, 442] width 108 height 14
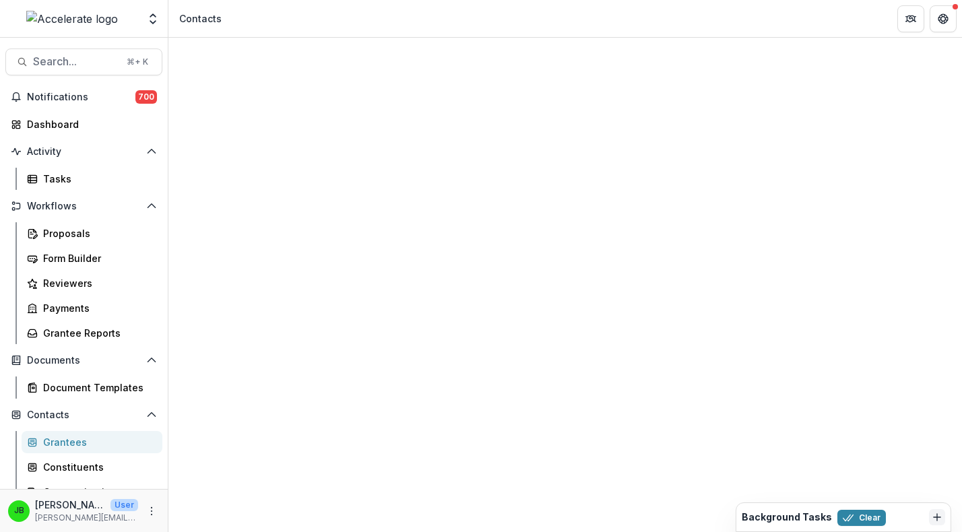
click at [239, 197] on input at bounding box center [258, 205] width 108 height 16
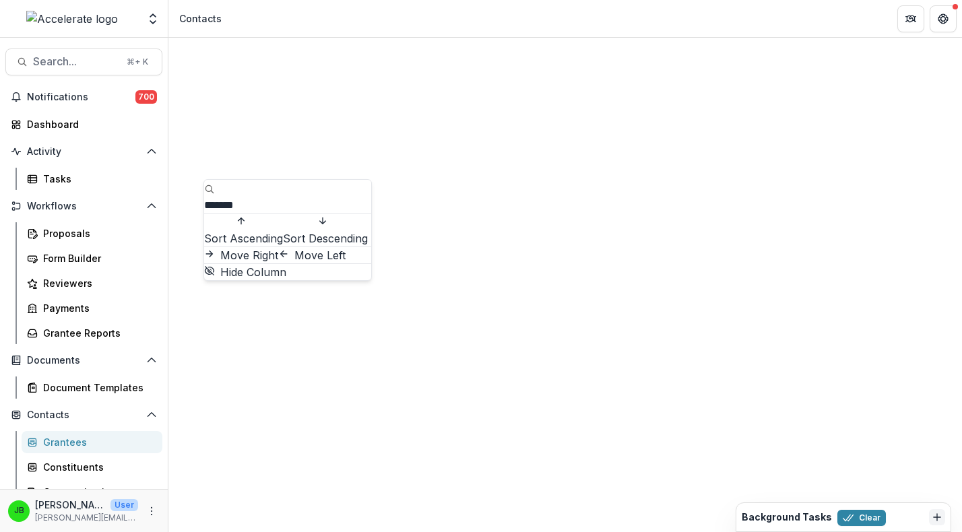
type input "*******"
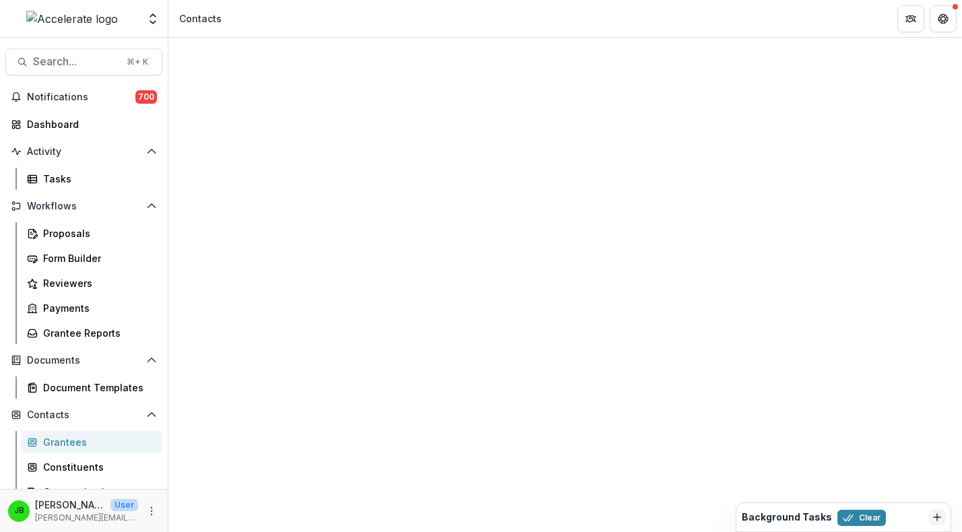
click at [424, 51] on div "Contacts" at bounding box center [565, 443] width 794 height 810
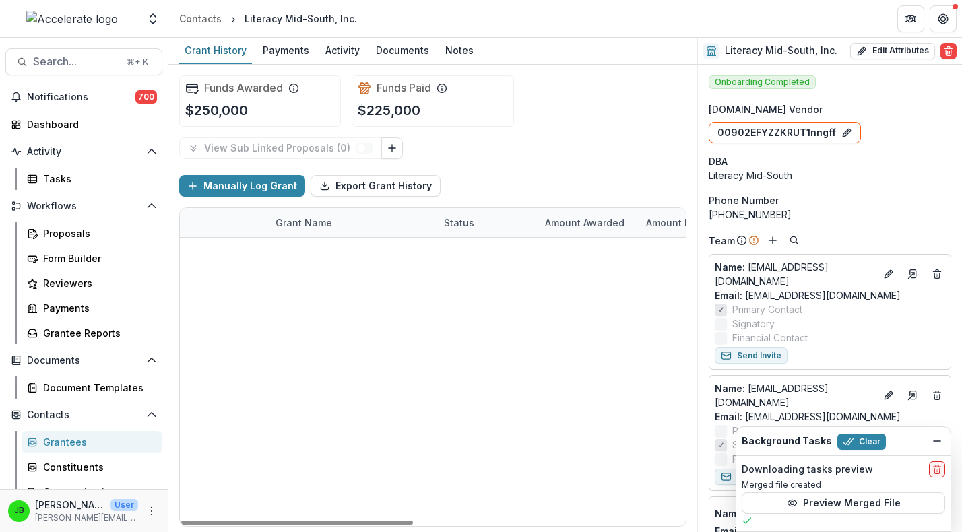
click at [301, 250] on link "Literacy Mid South Inc - 2024" at bounding box center [346, 252] width 140 height 14
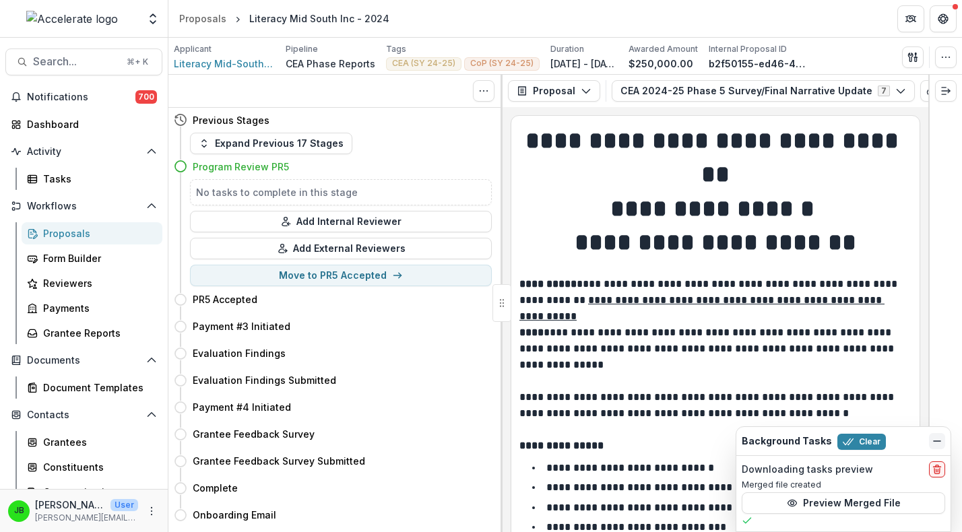
click at [929, 437] on button "Dismiss" at bounding box center [937, 441] width 16 height 16
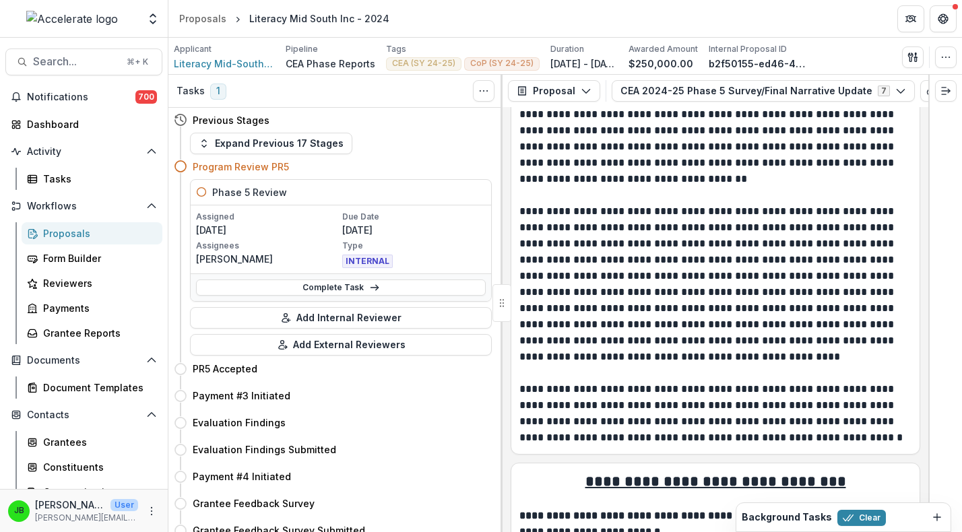
scroll to position [3501, 0]
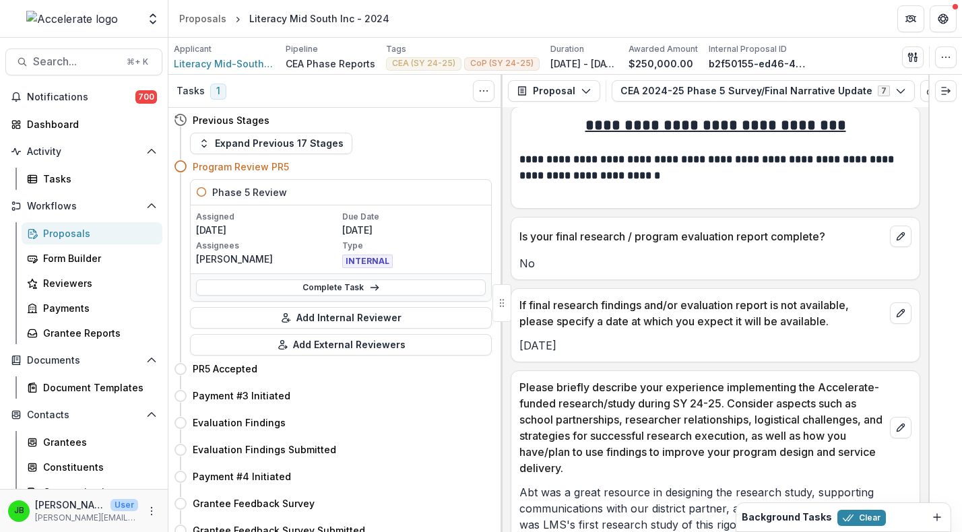
drag, startPoint x: 585, startPoint y: 335, endPoint x: 523, endPoint y: 334, distance: 62.7
click at [523, 338] on p "[DATE]" at bounding box center [715, 346] width 392 height 16
copy p "[DATE]"
click at [49, 449] on link "Grantees" at bounding box center [92, 442] width 141 height 22
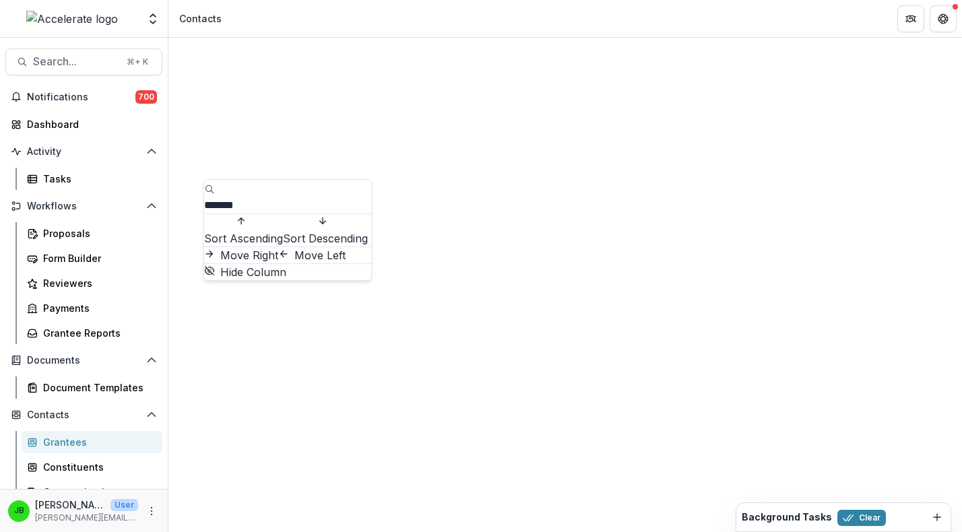
click at [234, 197] on input "*******" at bounding box center [258, 205] width 108 height 16
drag, startPoint x: 280, startPoint y: 197, endPoint x: 201, endPoint y: 197, distance: 78.2
click at [201, 197] on body "Skip to content Team Settings Admin Settings Contacts Search... ⌘ + K Notificat…" at bounding box center [481, 266] width 962 height 532
type input "*"
type input "*****"
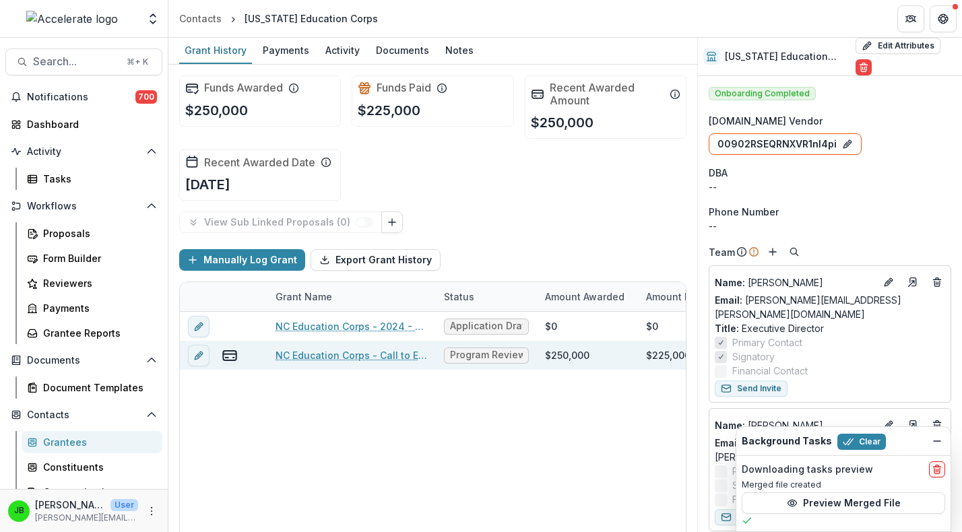
click at [320, 350] on link "NC Education Corps - Call to Effective Action - 1" at bounding box center [352, 355] width 152 height 14
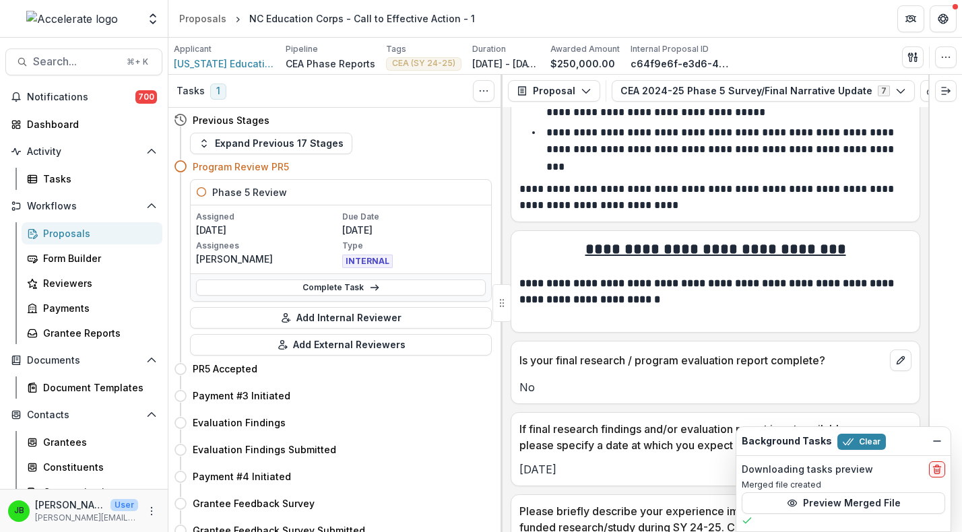
scroll to position [3087, 0]
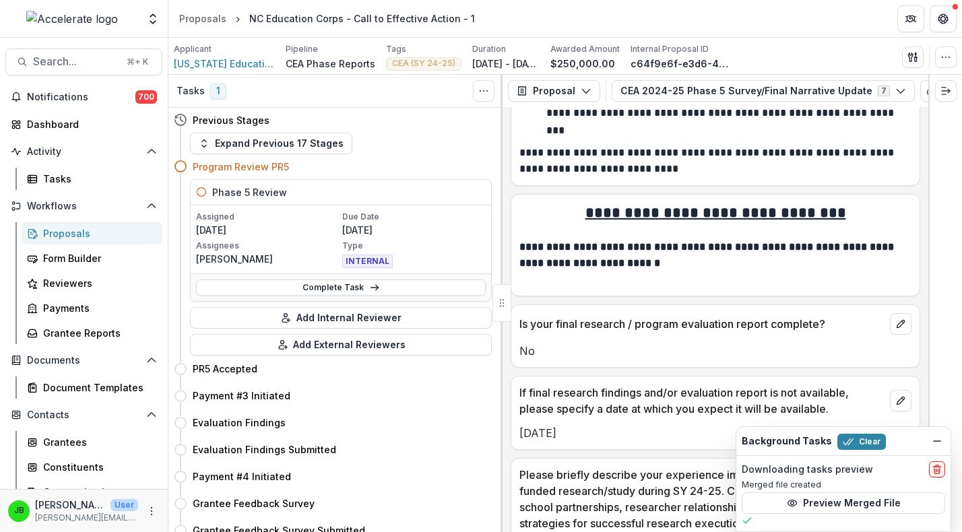
drag, startPoint x: 594, startPoint y: 405, endPoint x: 510, endPoint y: 404, distance: 83.5
click at [510, 404] on div "**********" at bounding box center [716, 319] width 426 height 425
copy p "[DATE]"
click at [57, 435] on div "Grantees" at bounding box center [97, 442] width 108 height 14
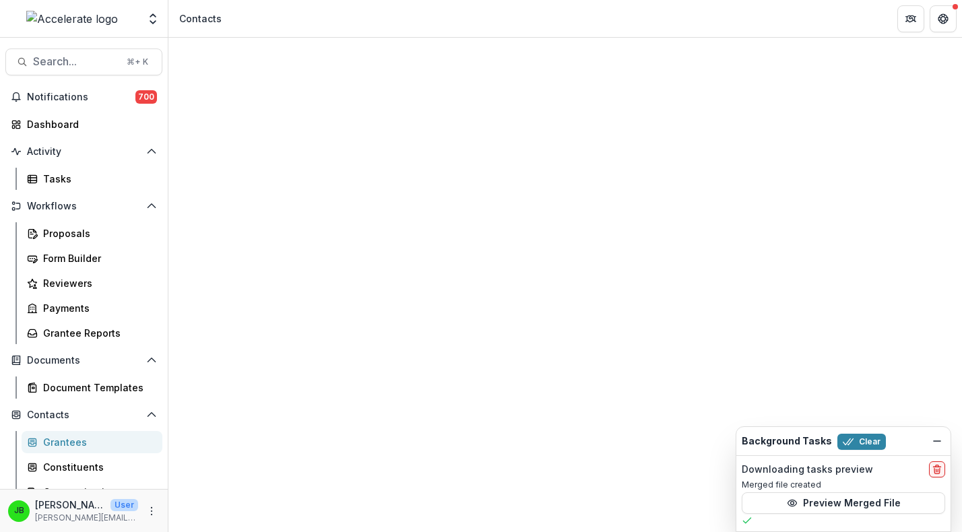
drag, startPoint x: 280, startPoint y: 189, endPoint x: 254, endPoint y: 189, distance: 26.3
click at [255, 197] on input at bounding box center [258, 205] width 108 height 16
type input "***"
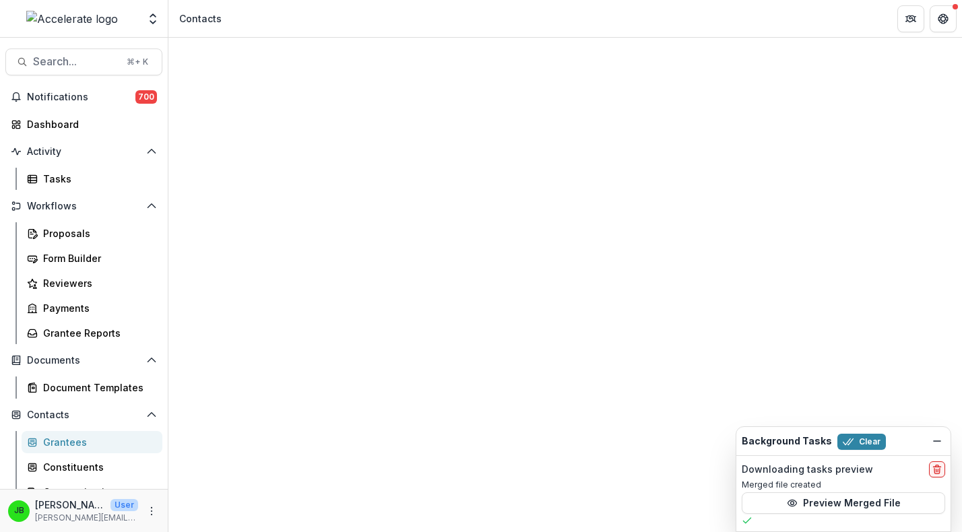
drag, startPoint x: 251, startPoint y: 193, endPoint x: 228, endPoint y: 193, distance: 22.2
click at [228, 197] on input "***" at bounding box center [258, 205] width 108 height 16
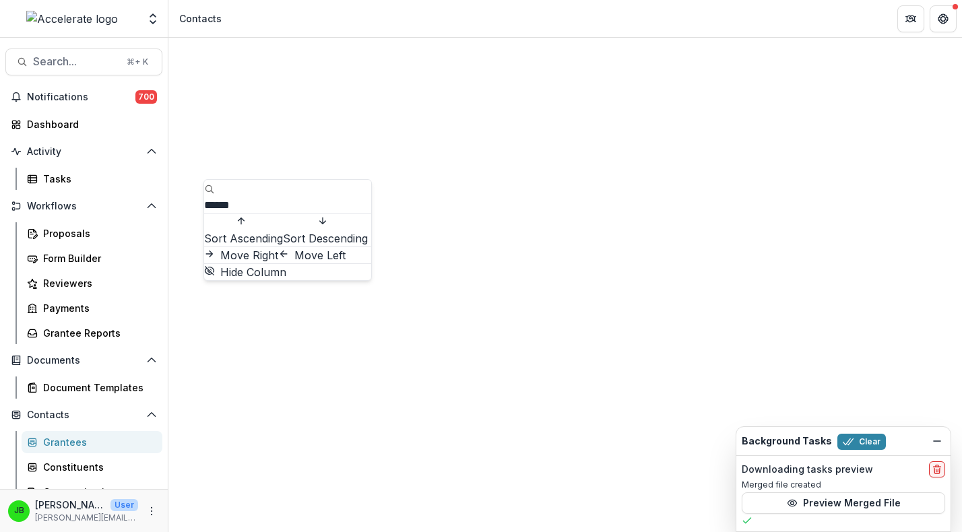
type input "******"
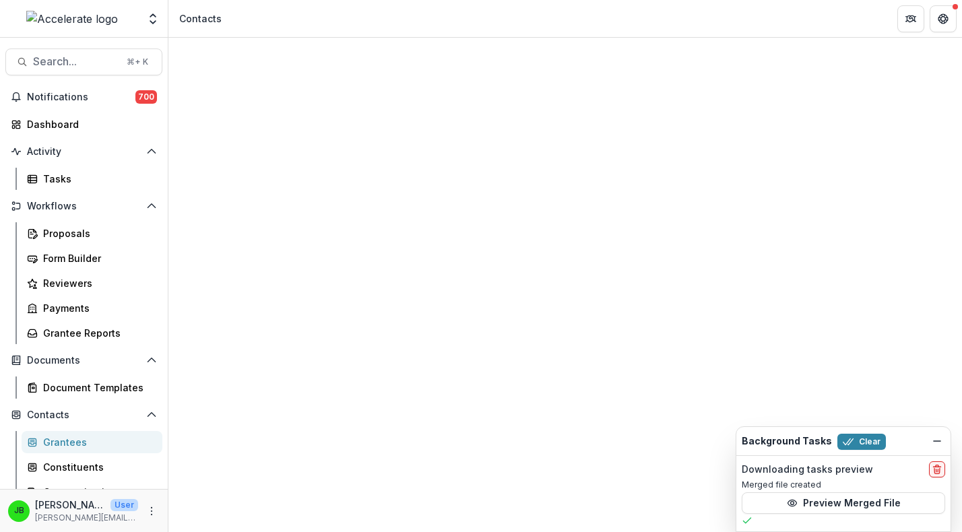
click at [369, 77] on div "Contacts" at bounding box center [565, 443] width 794 height 810
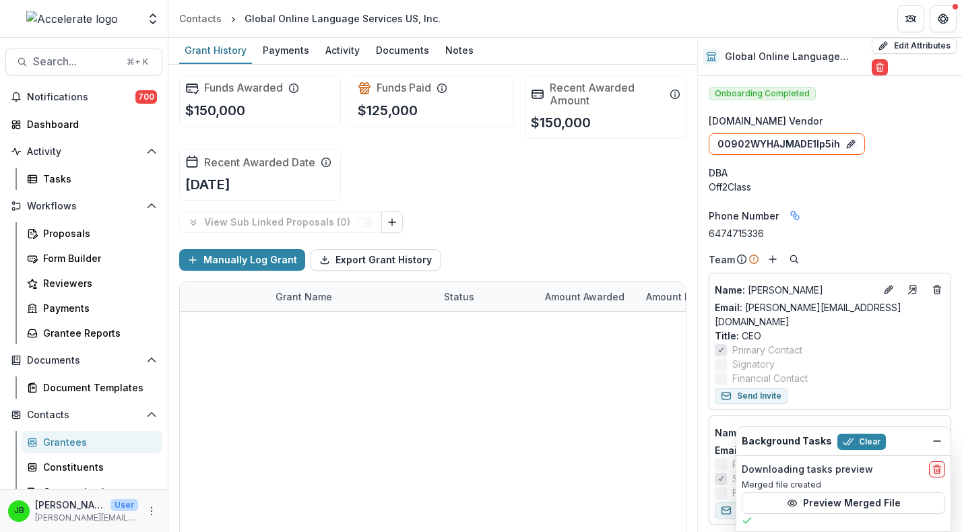
click at [359, 383] on link "Global Online Language Services US, Inc. - Call to Effective Action - 1" at bounding box center [352, 384] width 152 height 14
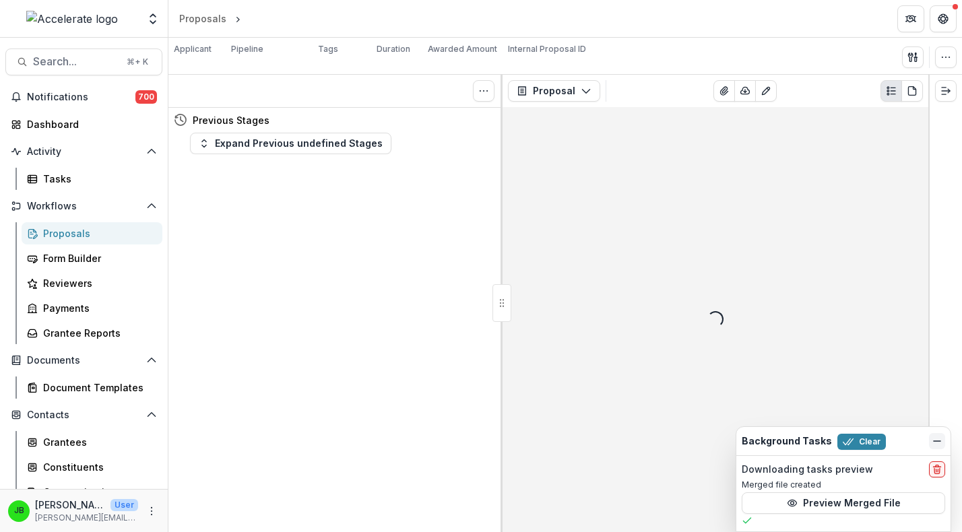
click at [939, 437] on icon "Dismiss" at bounding box center [937, 441] width 11 height 11
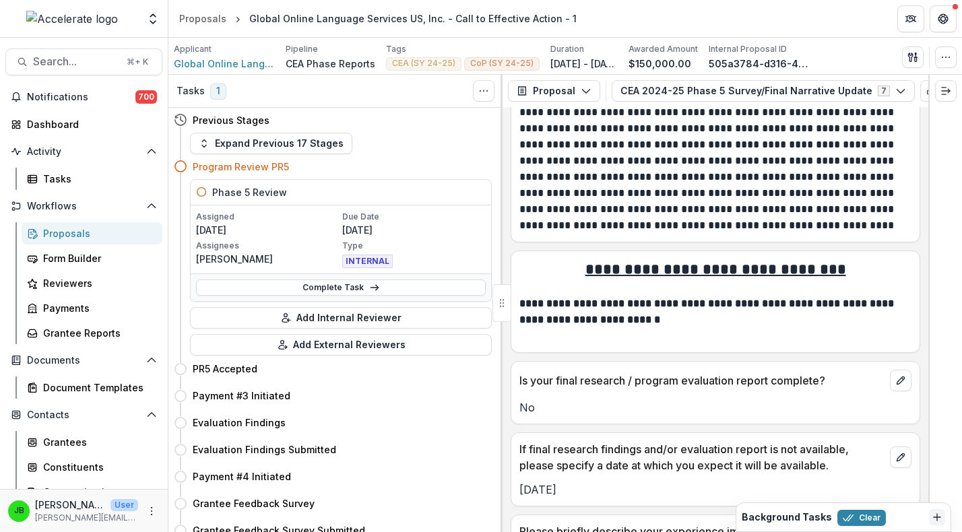
scroll to position [3770, 0]
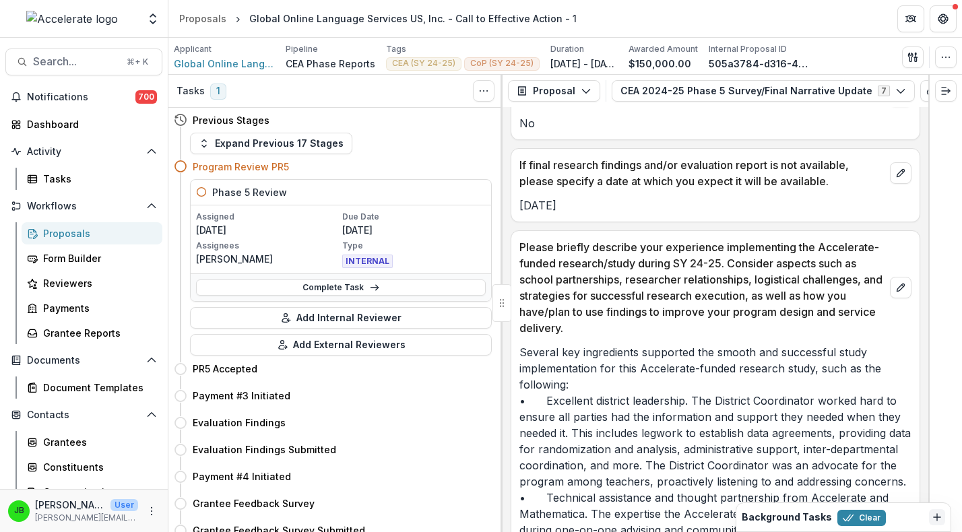
drag, startPoint x: 575, startPoint y: 193, endPoint x: 513, endPoint y: 193, distance: 61.3
click at [513, 197] on div "[DATE]" at bounding box center [715, 205] width 408 height 16
click at [93, 228] on div "Proposals" at bounding box center [97, 233] width 108 height 14
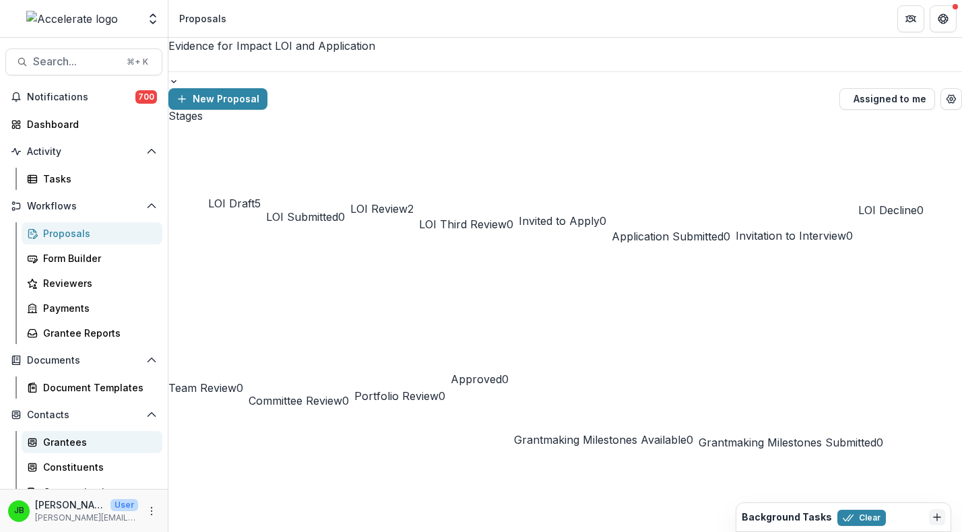
click at [78, 446] on div "Grantees" at bounding box center [97, 442] width 108 height 14
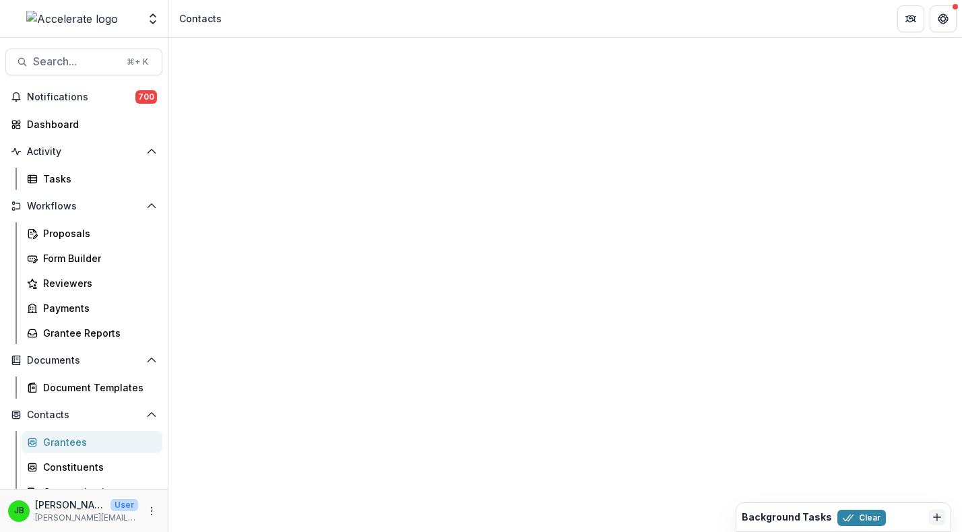
click at [226, 197] on input at bounding box center [258, 205] width 108 height 16
type input "****"
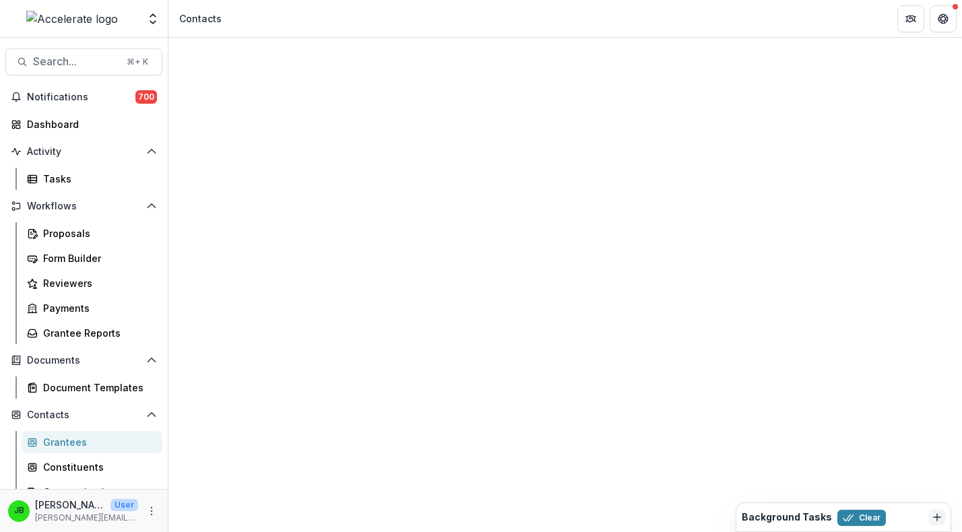
click at [482, 53] on div "Contacts" at bounding box center [565, 443] width 794 height 810
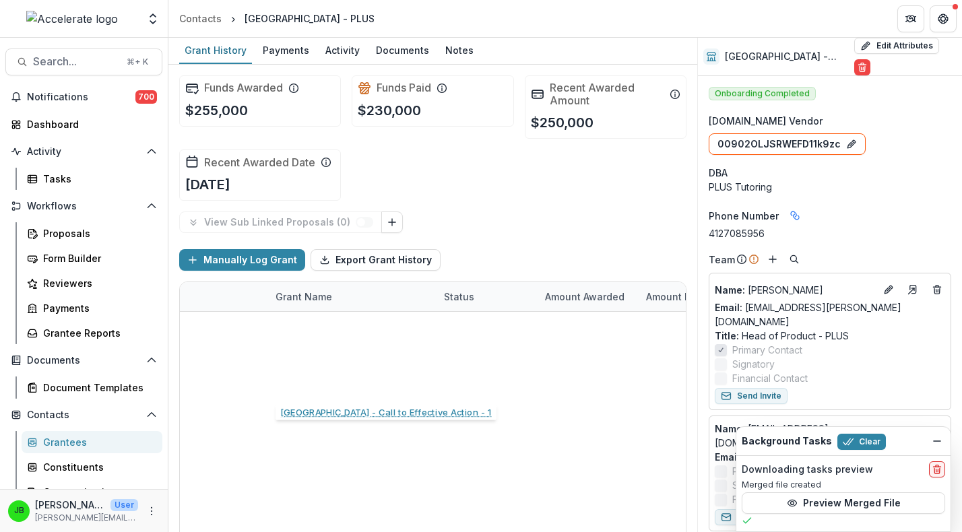
click at [395, 386] on link "[GEOGRAPHIC_DATA] - Call to Effective Action - 1" at bounding box center [352, 384] width 152 height 14
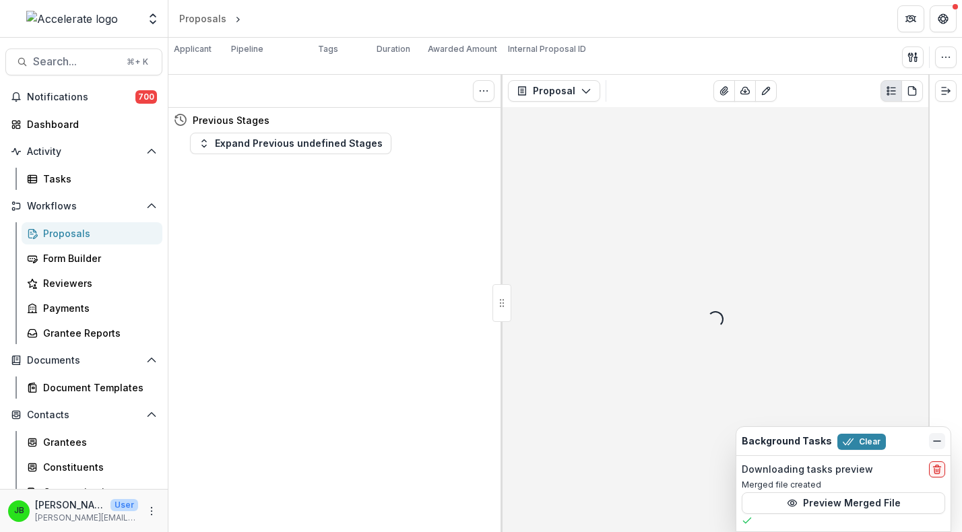
click at [938, 439] on icon "Dismiss" at bounding box center [937, 441] width 11 height 11
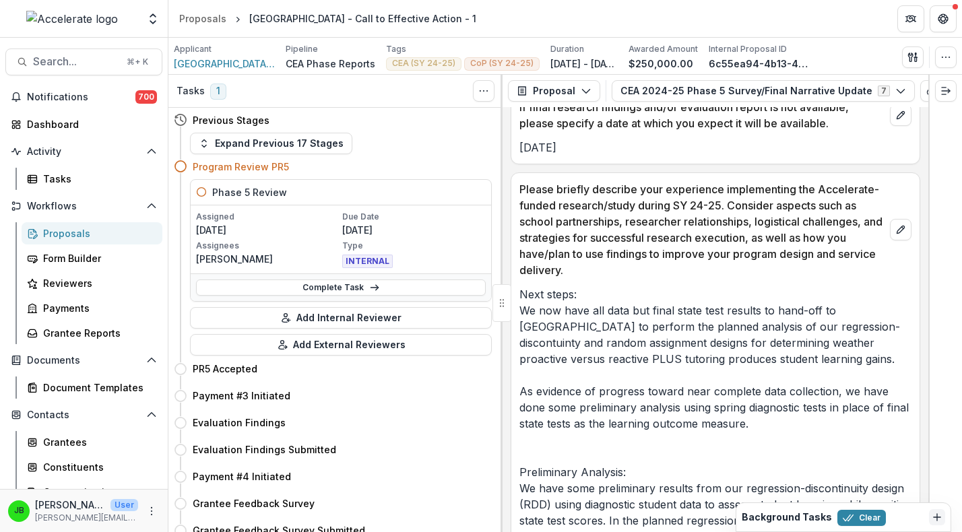
scroll to position [3011, 0]
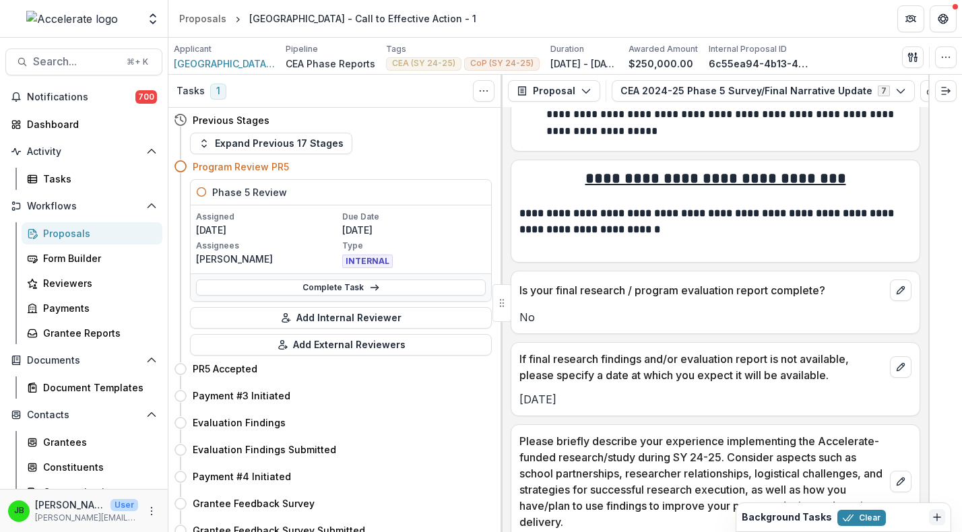
drag, startPoint x: 594, startPoint y: 369, endPoint x: 511, endPoint y: 369, distance: 83.5
click at [511, 391] on div "[DATE]" at bounding box center [715, 399] width 408 height 16
click at [67, 232] on div "Proposals" at bounding box center [97, 233] width 108 height 14
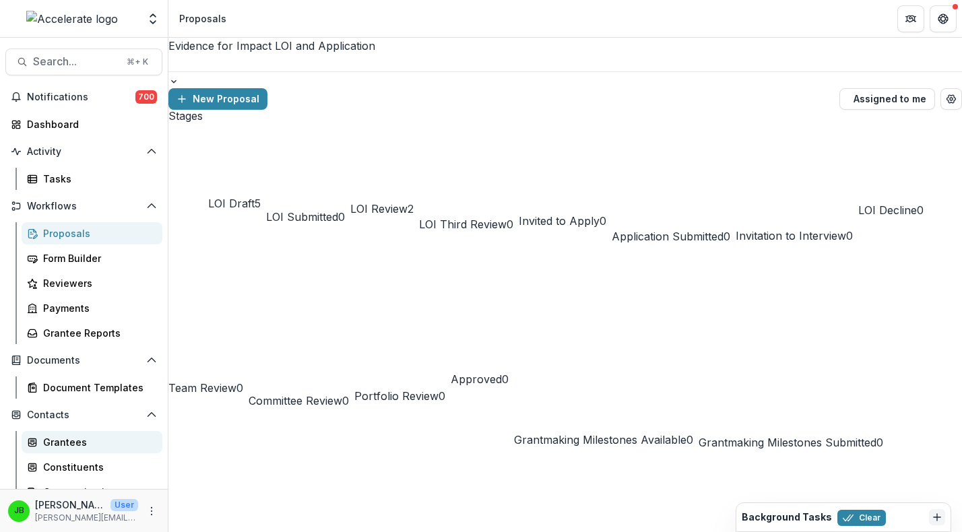
click at [80, 448] on div "Grantees" at bounding box center [97, 442] width 108 height 14
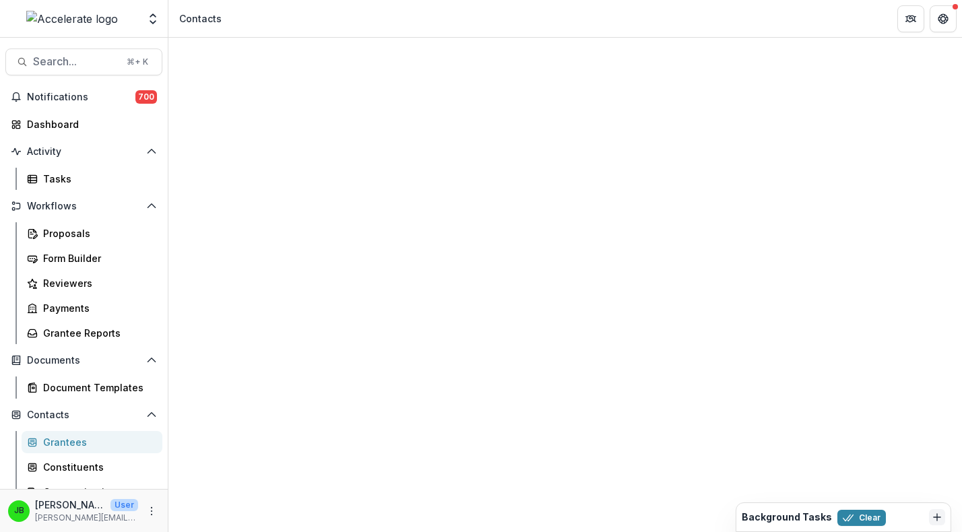
click at [250, 197] on input at bounding box center [258, 205] width 108 height 16
type input "*****"
click at [476, 57] on div "Contacts" at bounding box center [565, 443] width 794 height 810
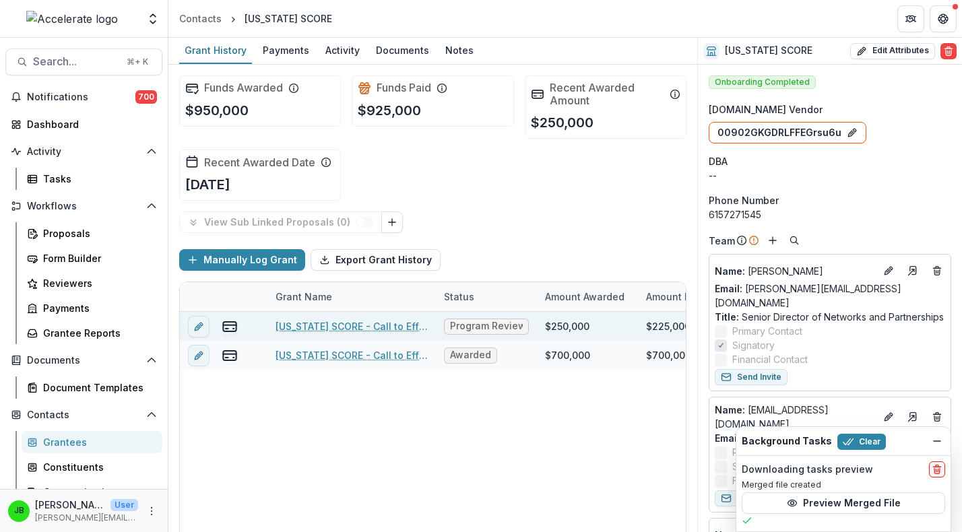
click at [342, 328] on link "[US_STATE] SCORE - Call to Effective Action - 2" at bounding box center [352, 326] width 152 height 14
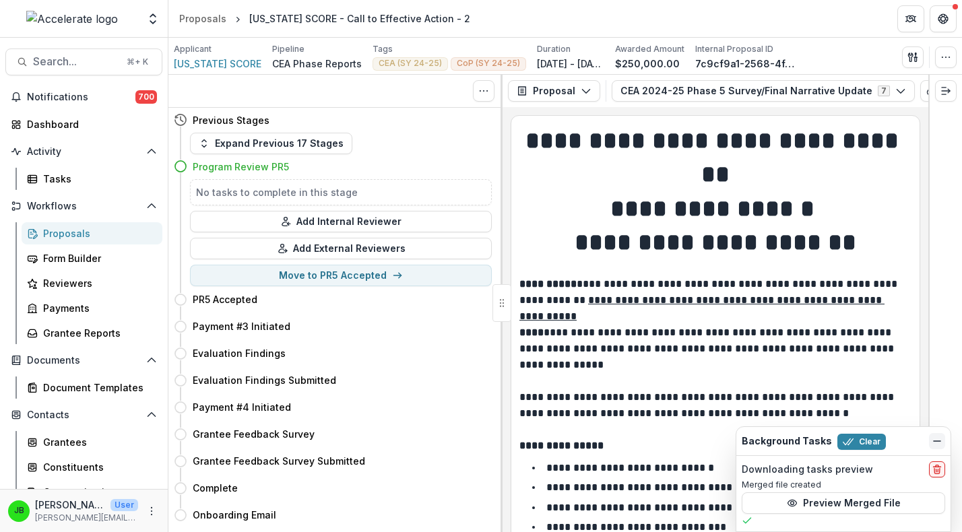
click at [934, 442] on icon "Dismiss" at bounding box center [937, 441] width 11 height 11
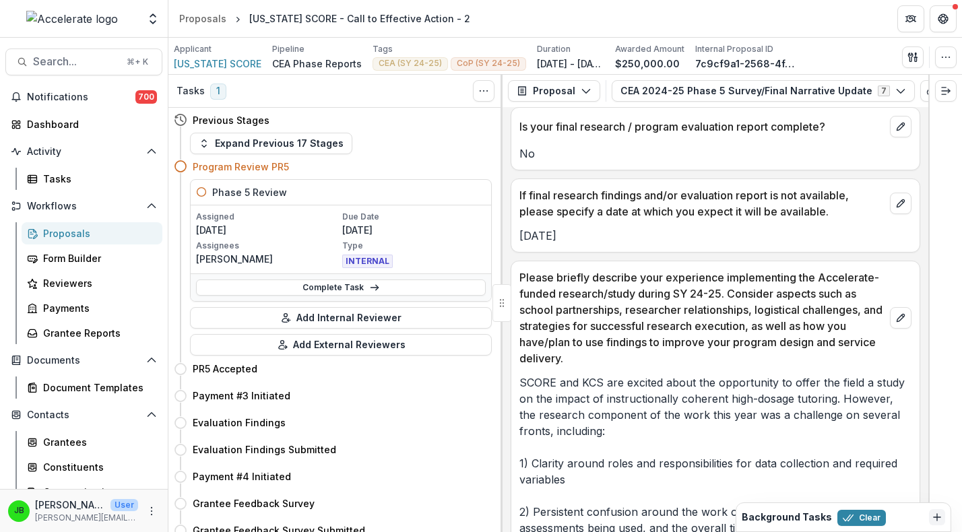
scroll to position [3210, 0]
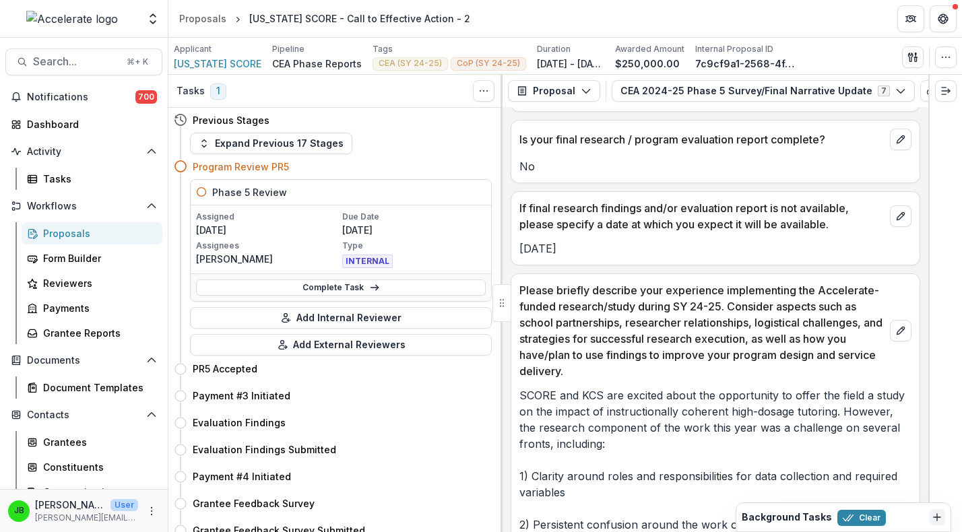
drag, startPoint x: 592, startPoint y: 230, endPoint x: 515, endPoint y: 230, distance: 76.1
click at [515, 241] on div "[DATE]" at bounding box center [715, 249] width 408 height 16
